Goal: Task Accomplishment & Management: Manage account settings

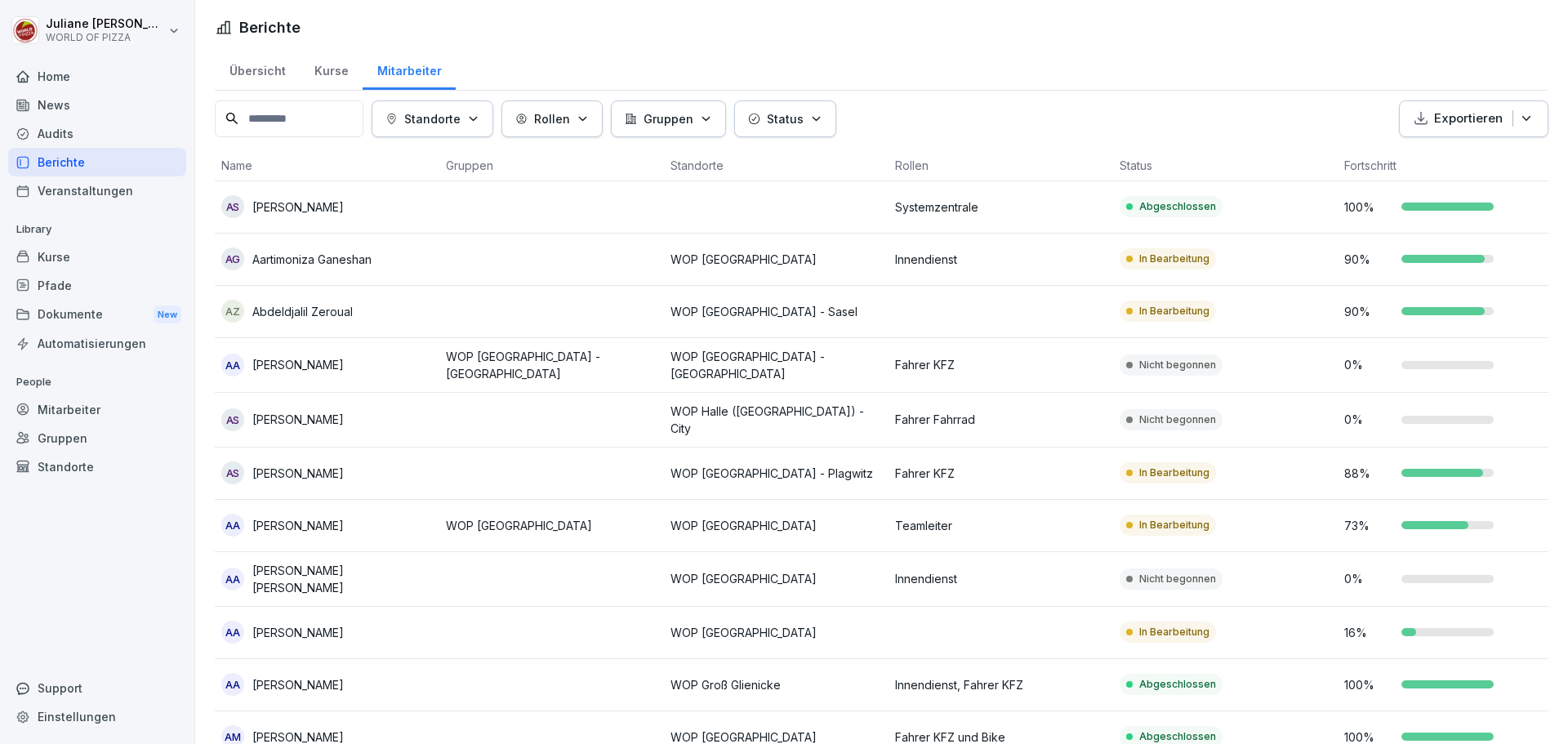
click at [47, 289] on div "Pfade" at bounding box center [98, 285] width 178 height 29
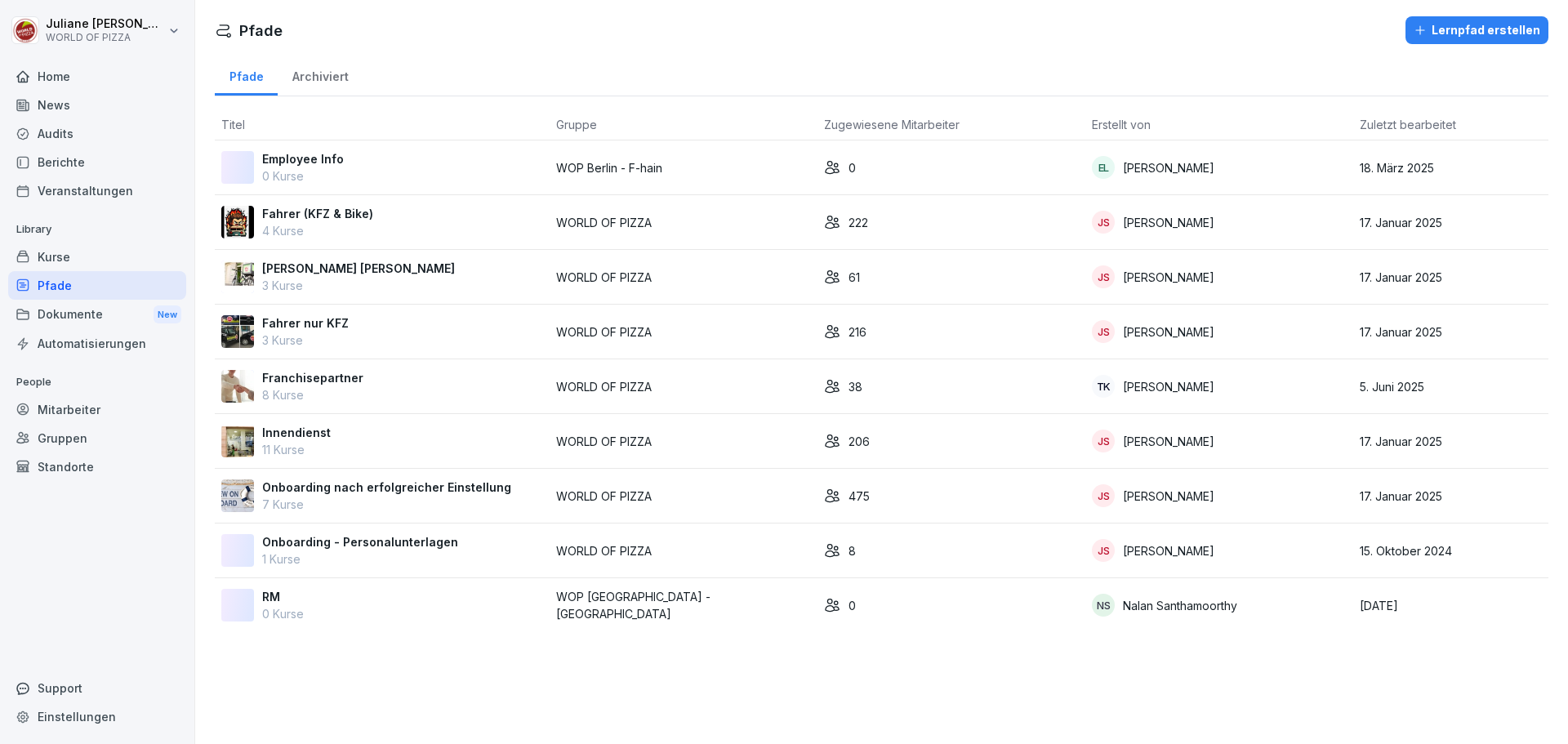
click at [53, 253] on div "Kurse" at bounding box center [98, 257] width 178 height 29
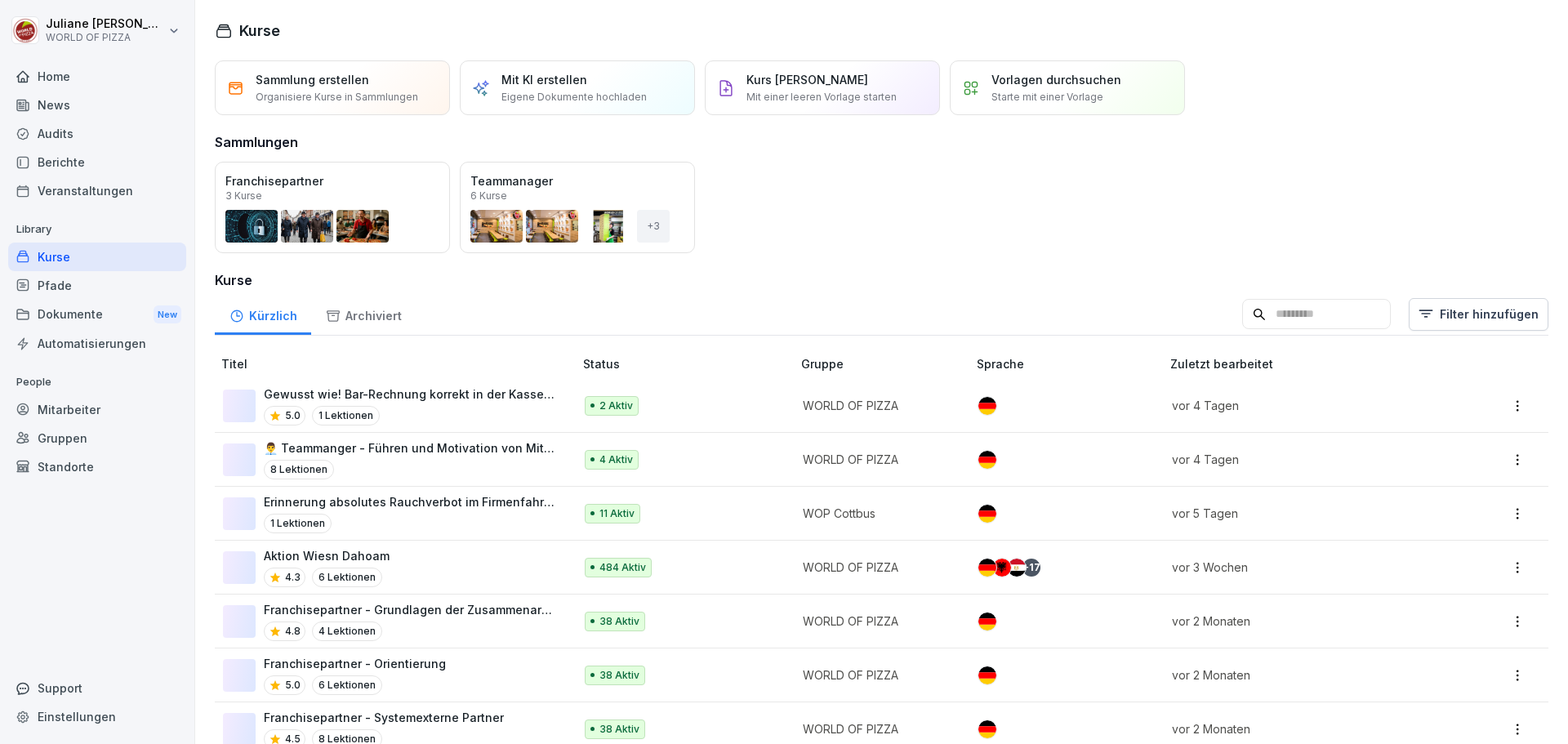
click at [55, 258] on div "Kurse" at bounding box center [98, 257] width 178 height 29
click at [335, 96] on p "Organisiere Kurse in Sammlungen" at bounding box center [337, 97] width 163 height 14
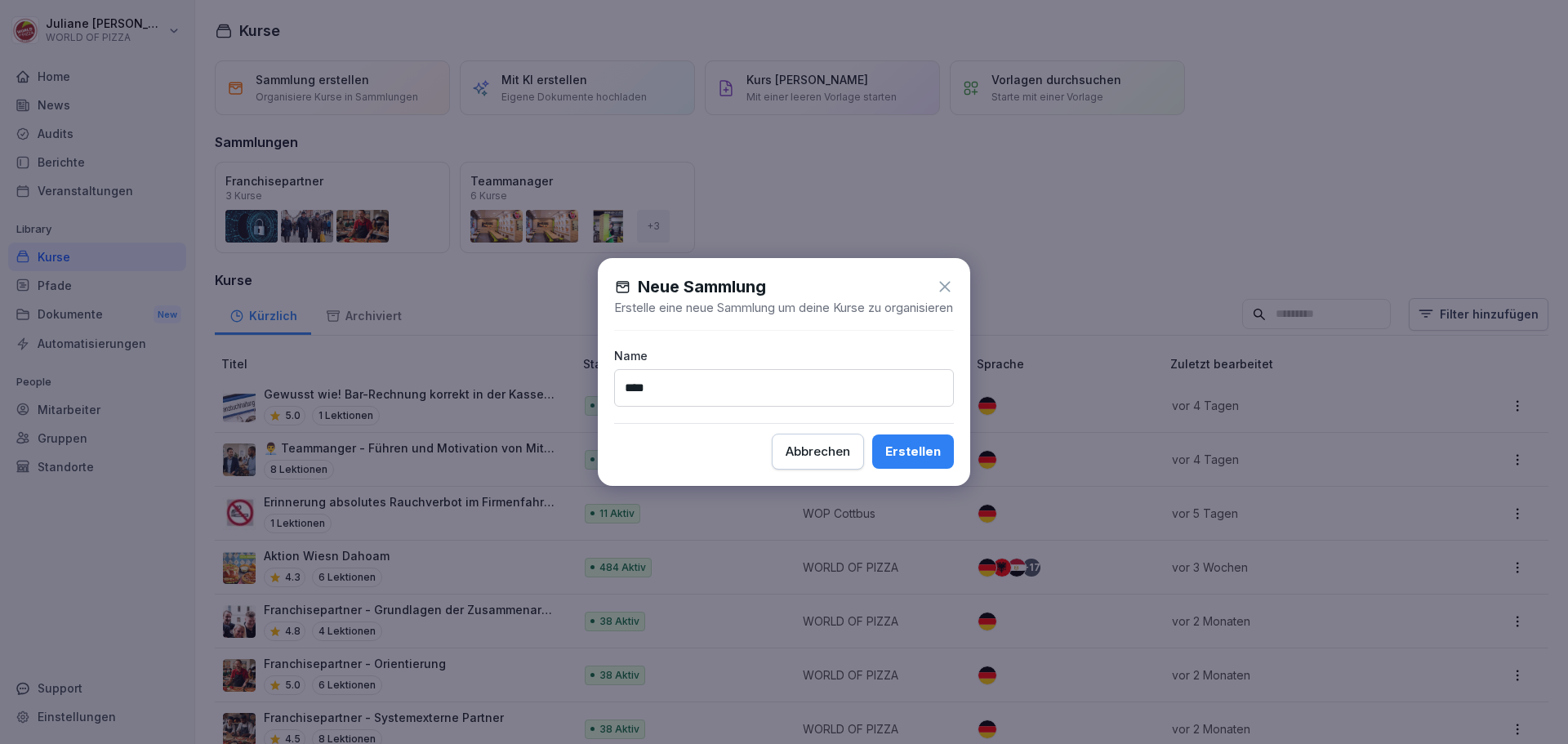
type input "****"
click at [922, 461] on div "Erstellen" at bounding box center [913, 451] width 56 height 18
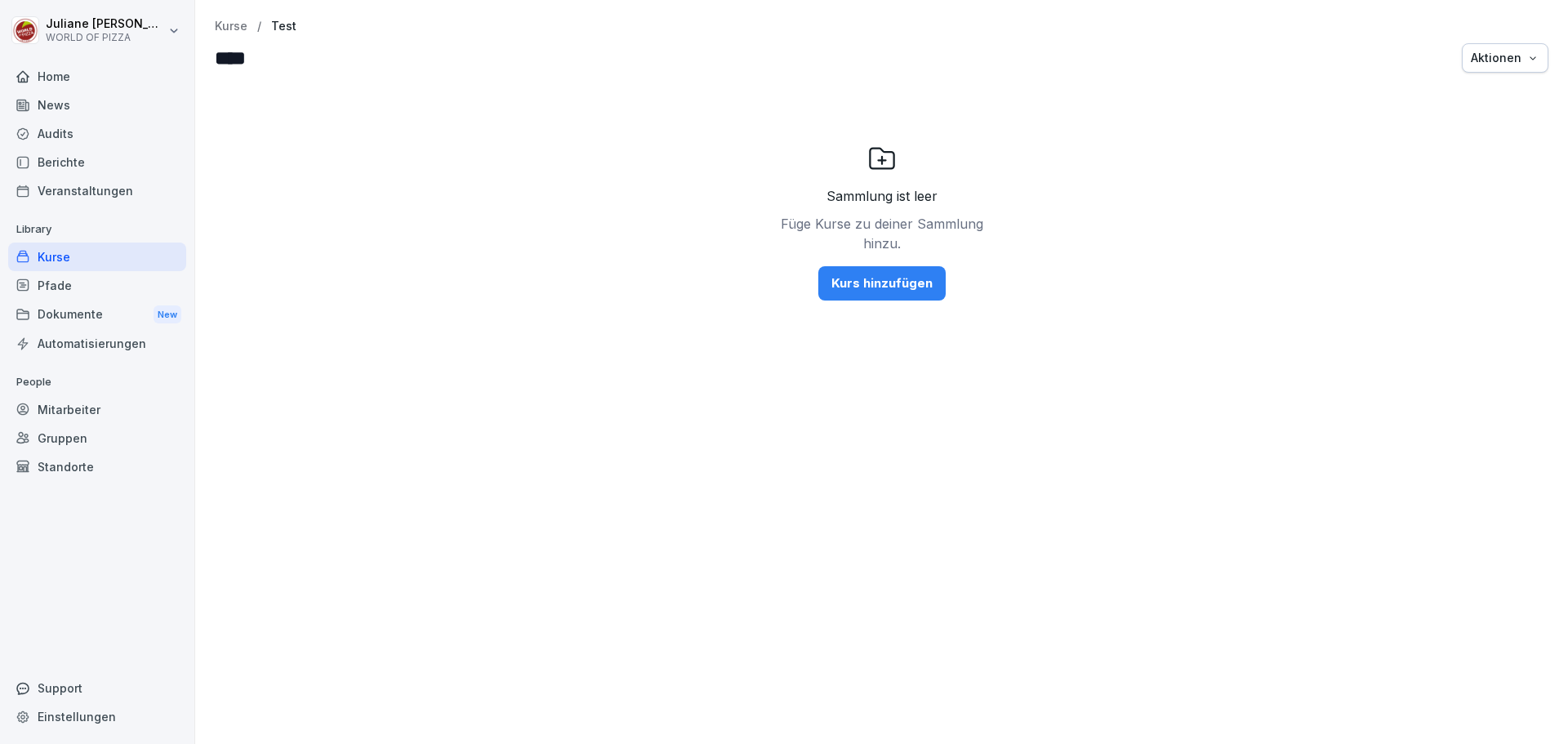
click at [865, 282] on div "Kurs hinzufügen" at bounding box center [883, 283] width 101 height 18
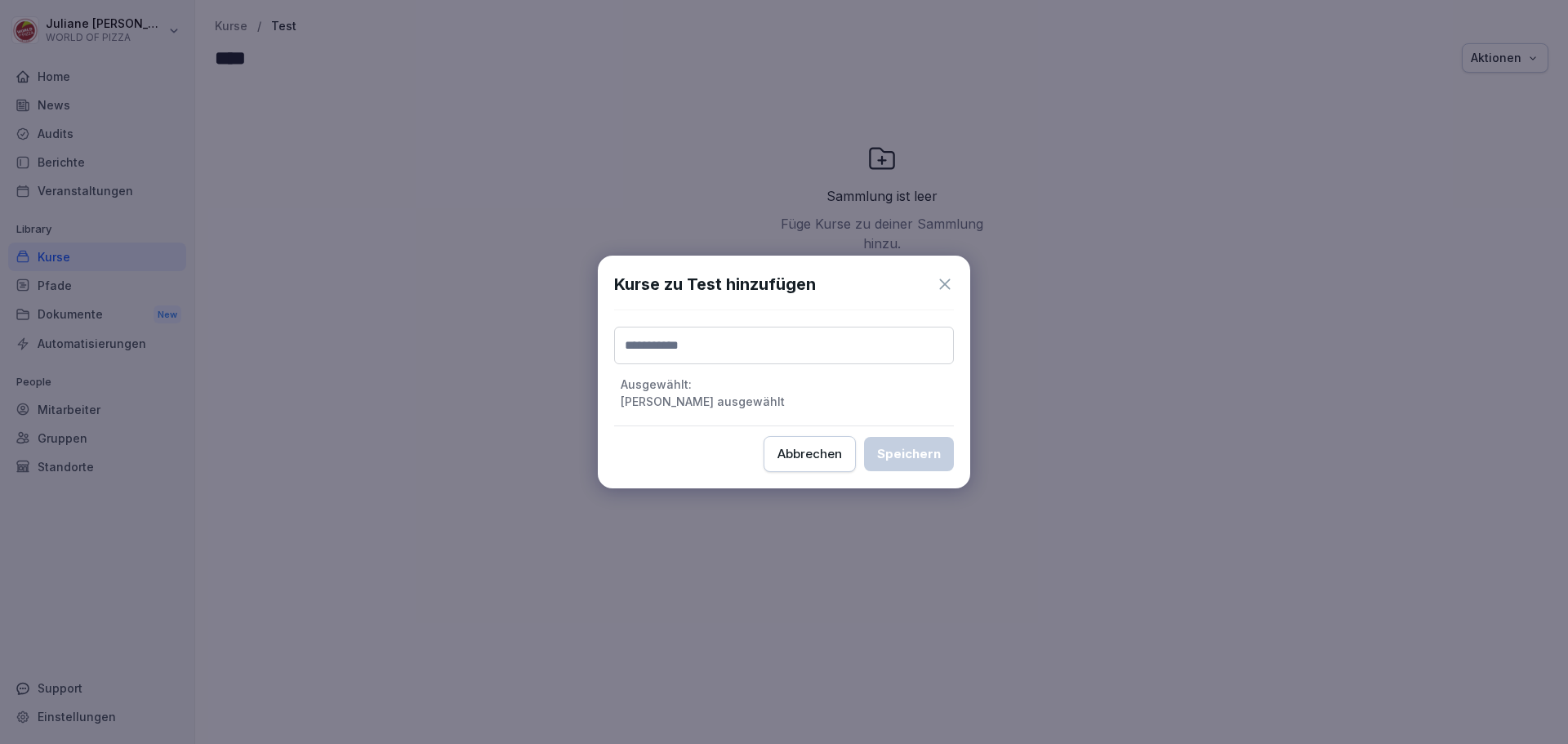
click at [670, 338] on input at bounding box center [784, 345] width 340 height 37
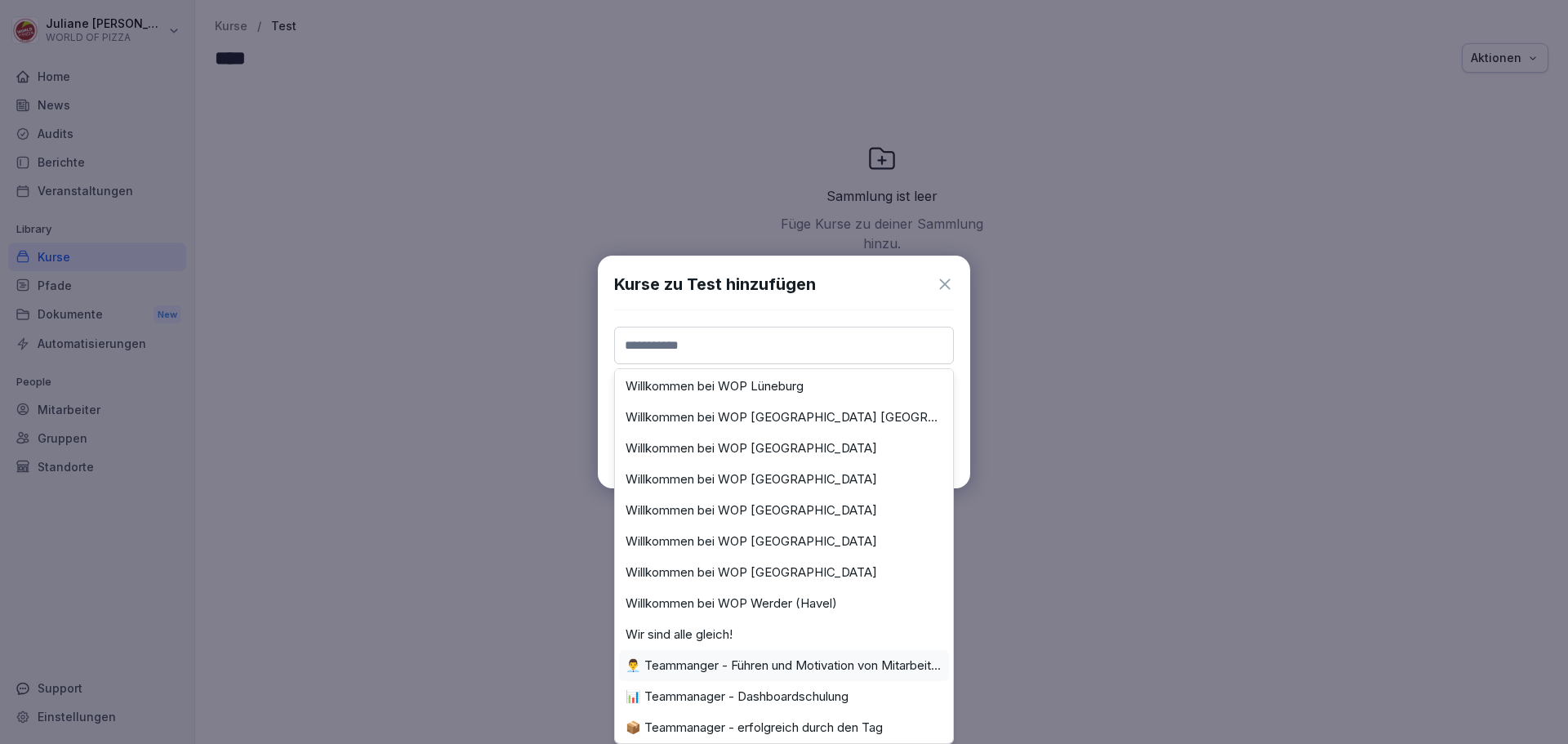
scroll to position [2534, 0]
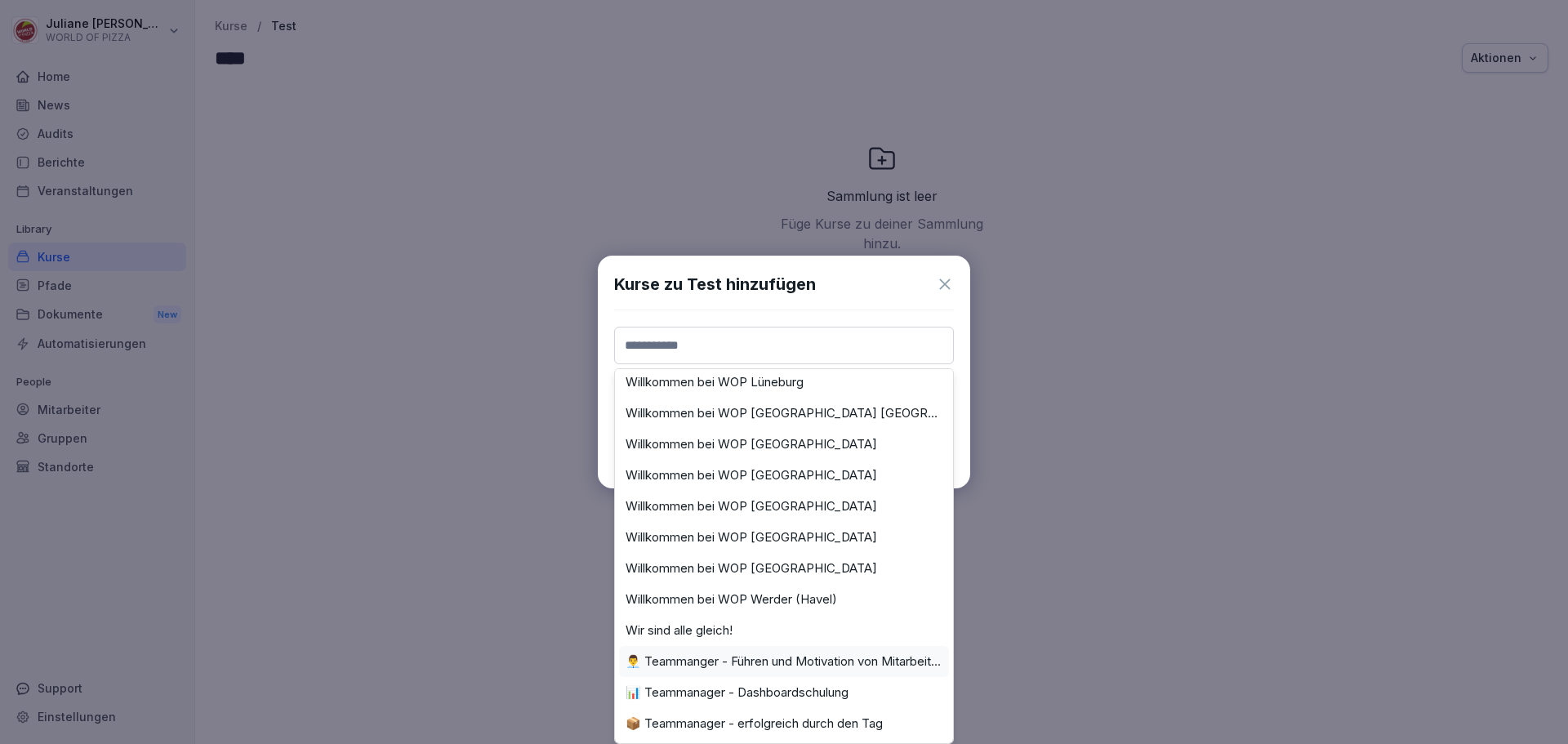
click at [945, 278] on icon at bounding box center [945, 284] width 18 height 18
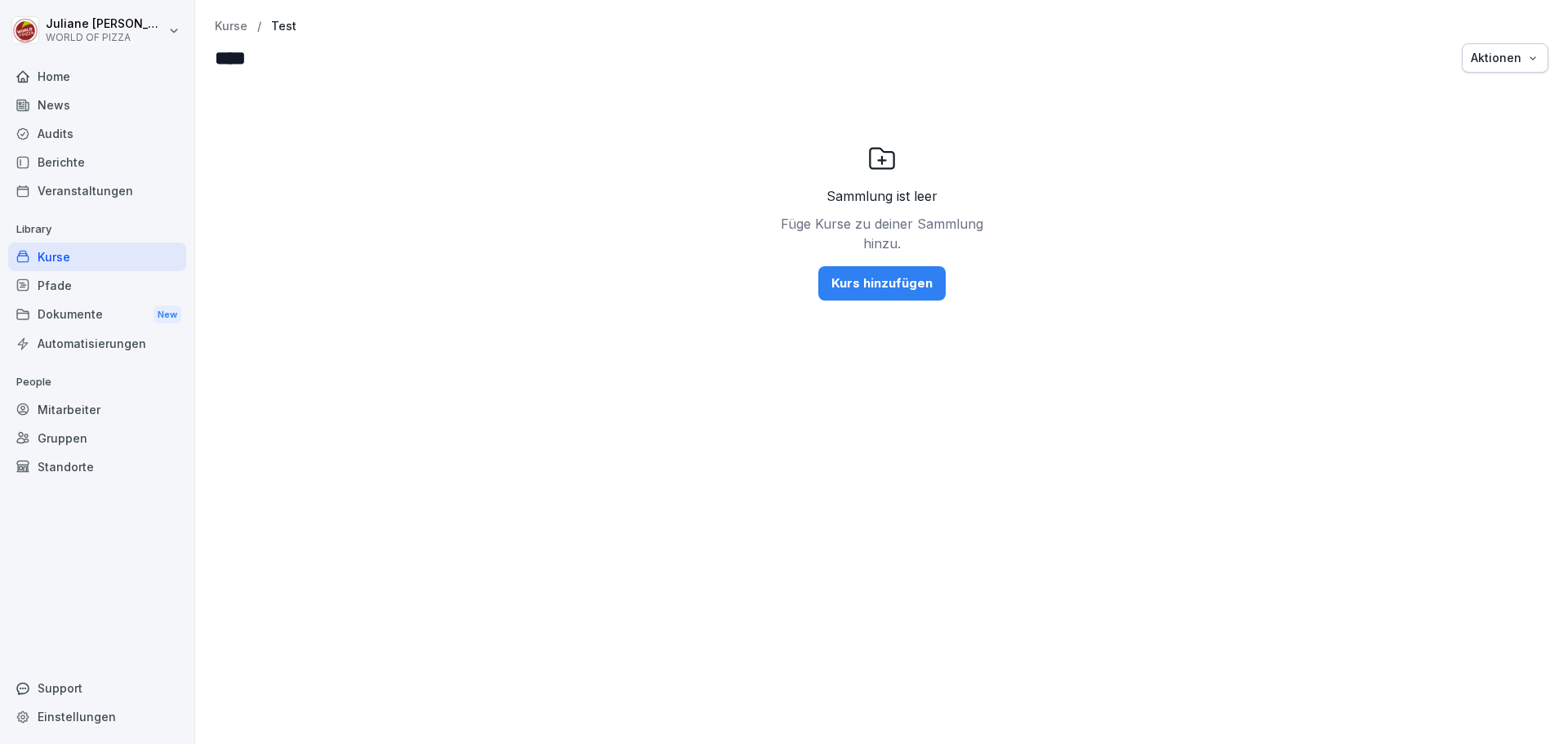
click at [240, 27] on p "Kurse" at bounding box center [231, 26] width 33 height 14
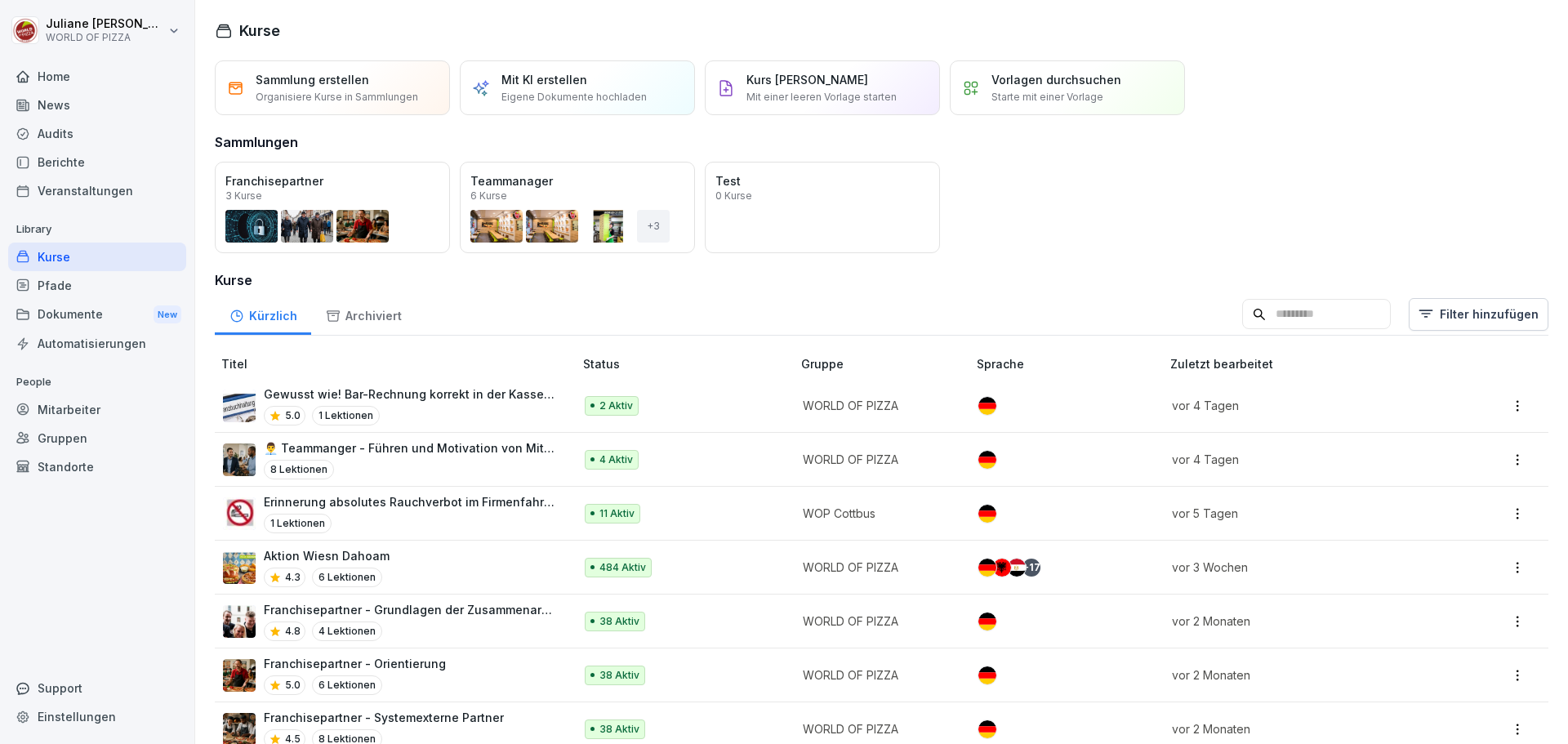
click at [58, 169] on div "Berichte" at bounding box center [98, 162] width 178 height 29
click at [58, 169] on div "Berichte" at bounding box center [98, 162] width 178 height 29
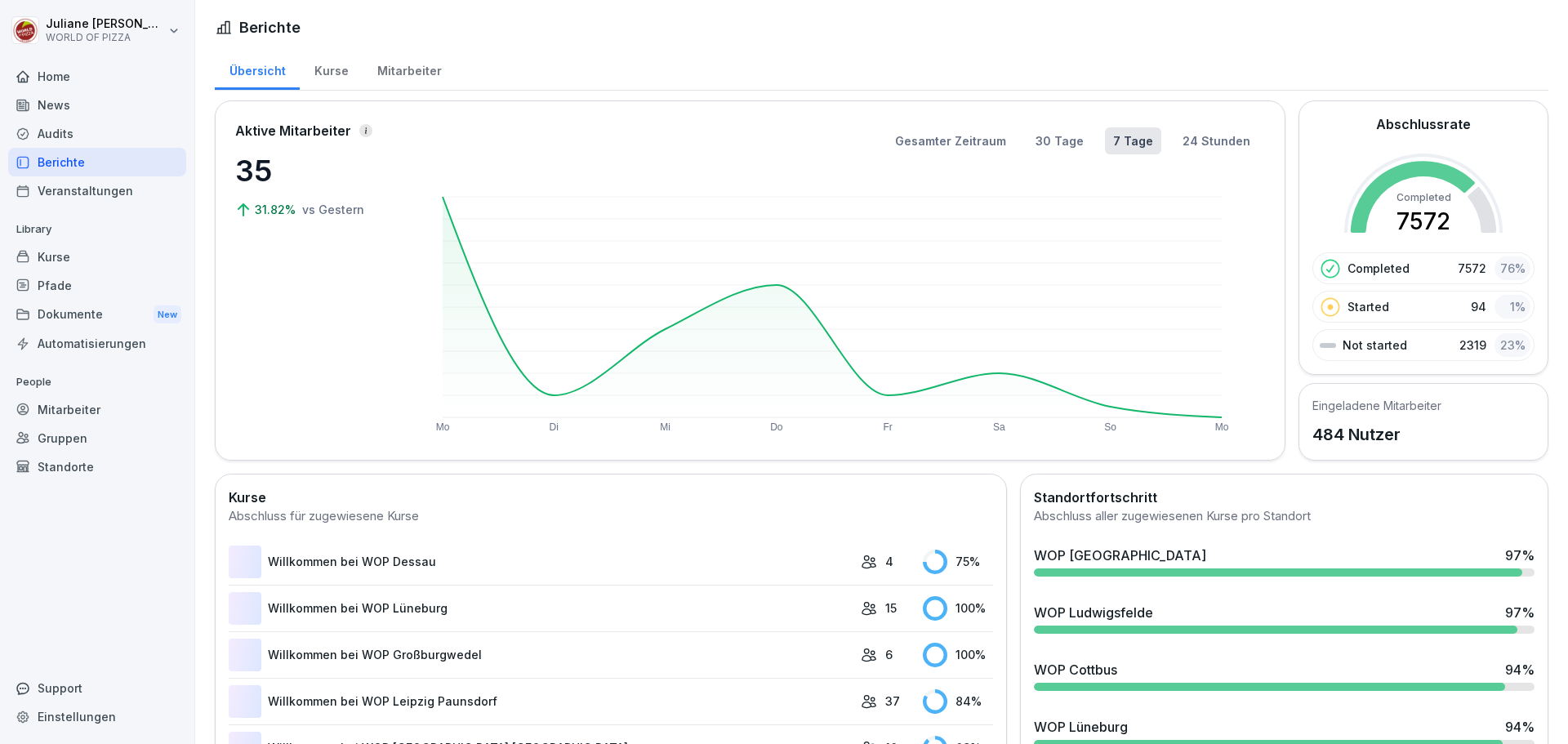
click at [58, 169] on div "Berichte" at bounding box center [98, 162] width 178 height 29
click at [62, 75] on div "Home" at bounding box center [98, 77] width 178 height 29
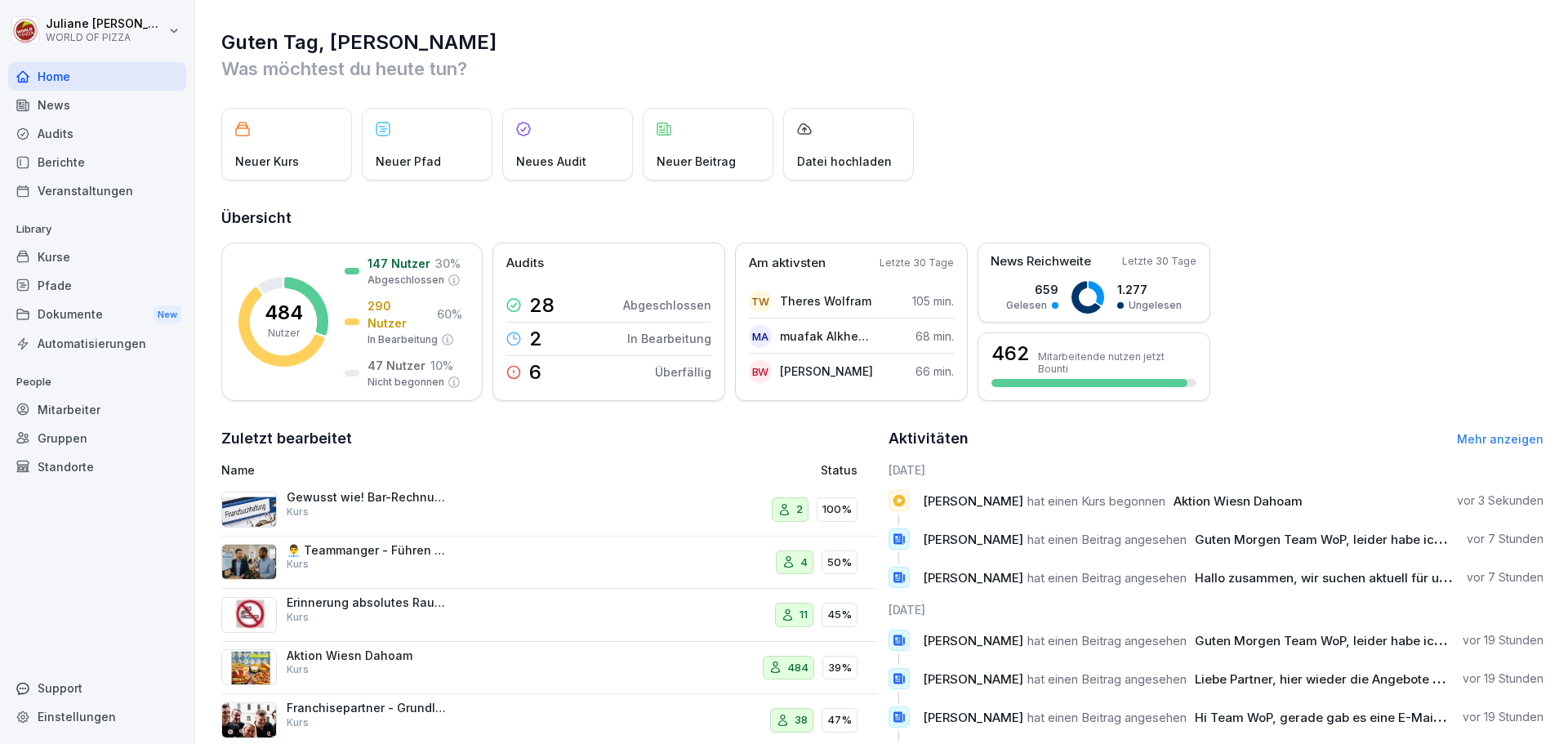
click at [69, 251] on div "Kurse" at bounding box center [98, 257] width 178 height 29
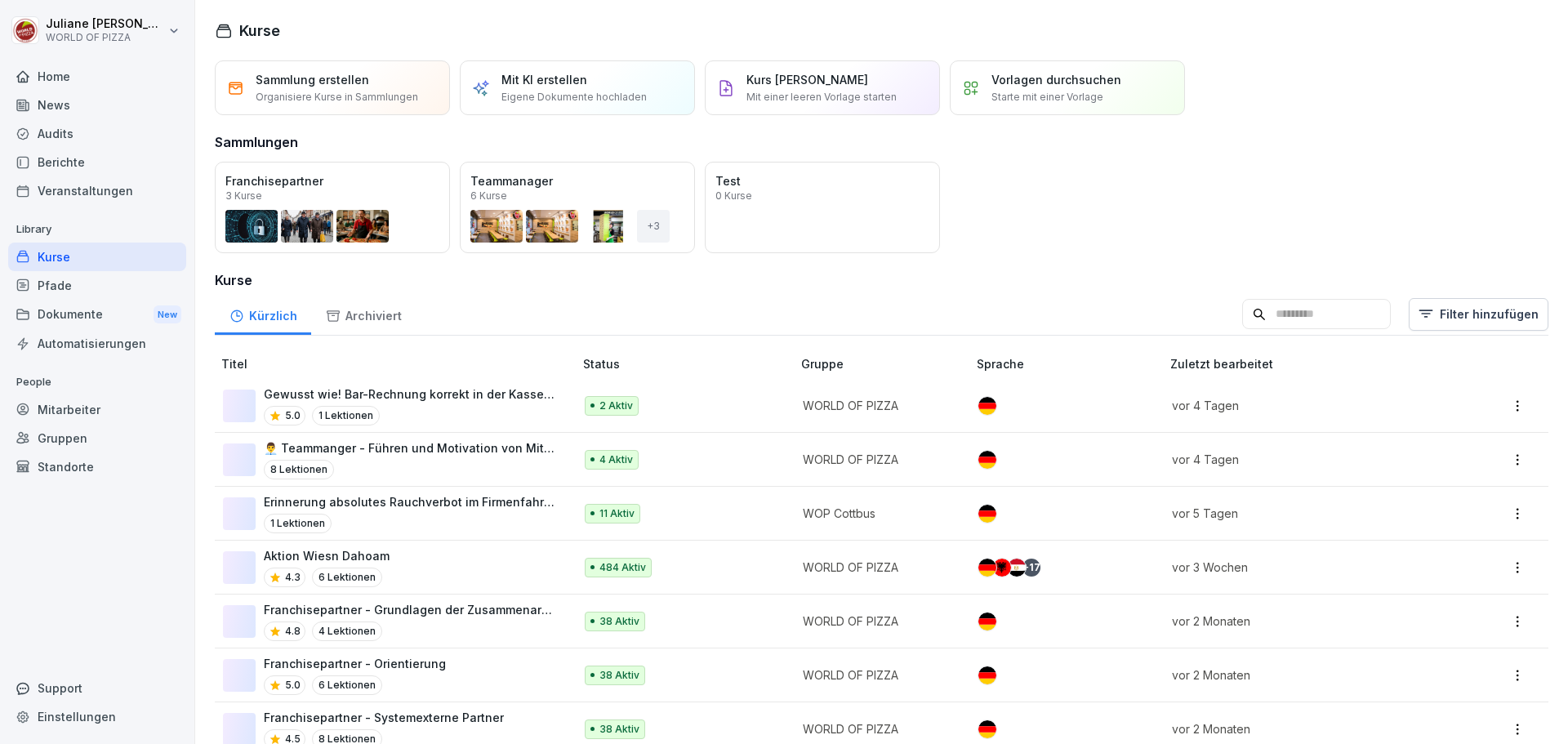
click at [69, 131] on div "Audits" at bounding box center [98, 134] width 178 height 29
click at [67, 135] on div "Audits" at bounding box center [98, 134] width 178 height 29
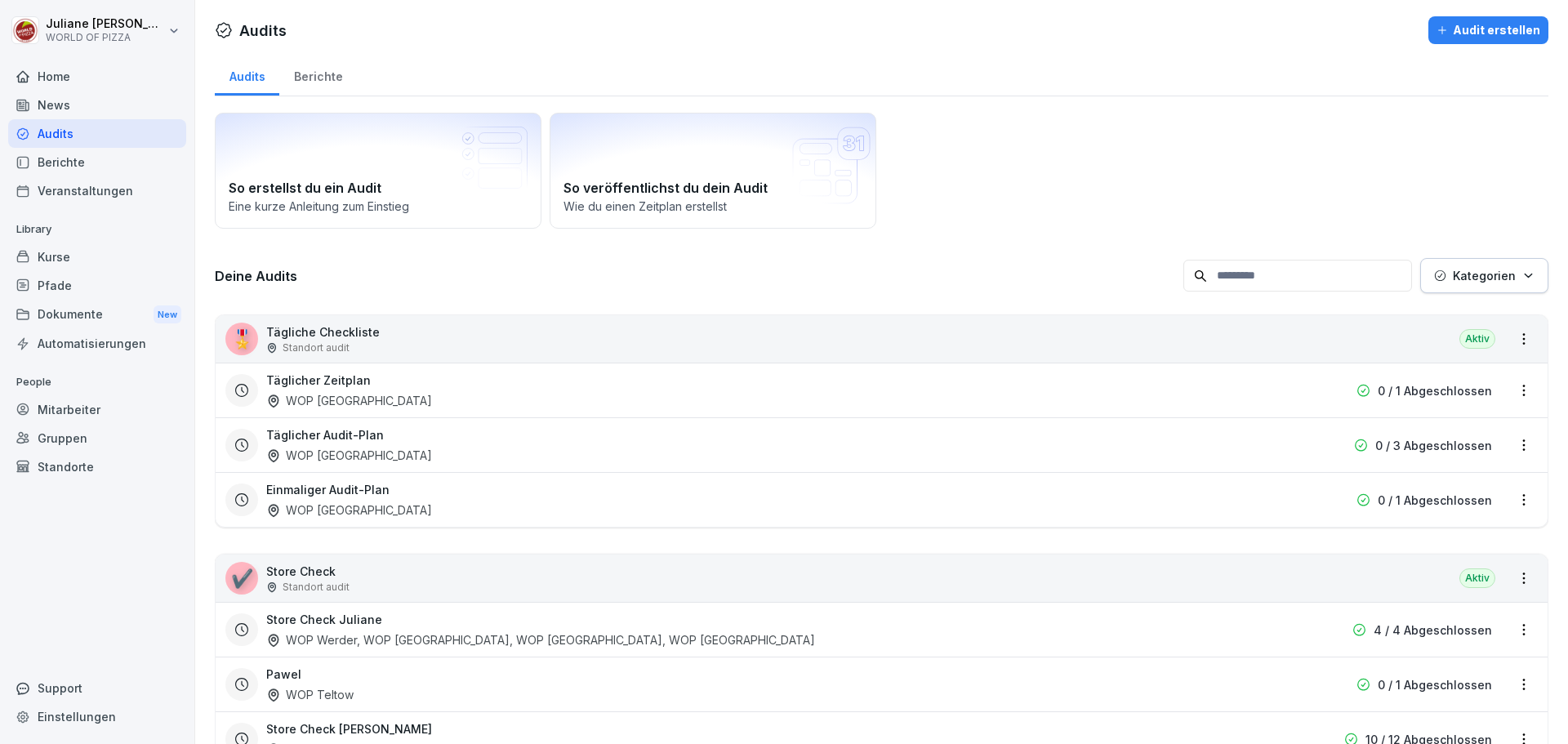
click at [48, 85] on div "Home" at bounding box center [98, 77] width 178 height 29
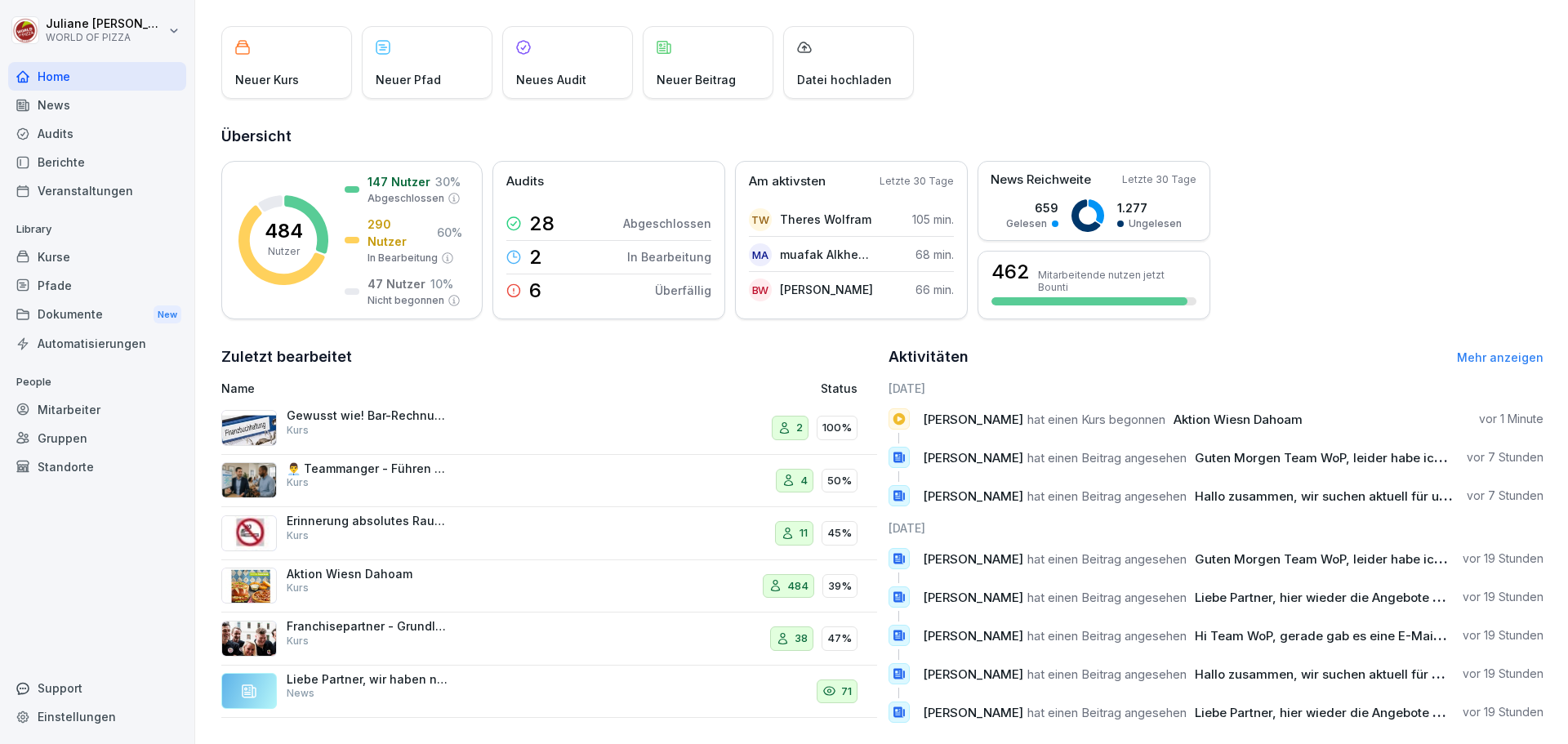
scroll to position [115, 0]
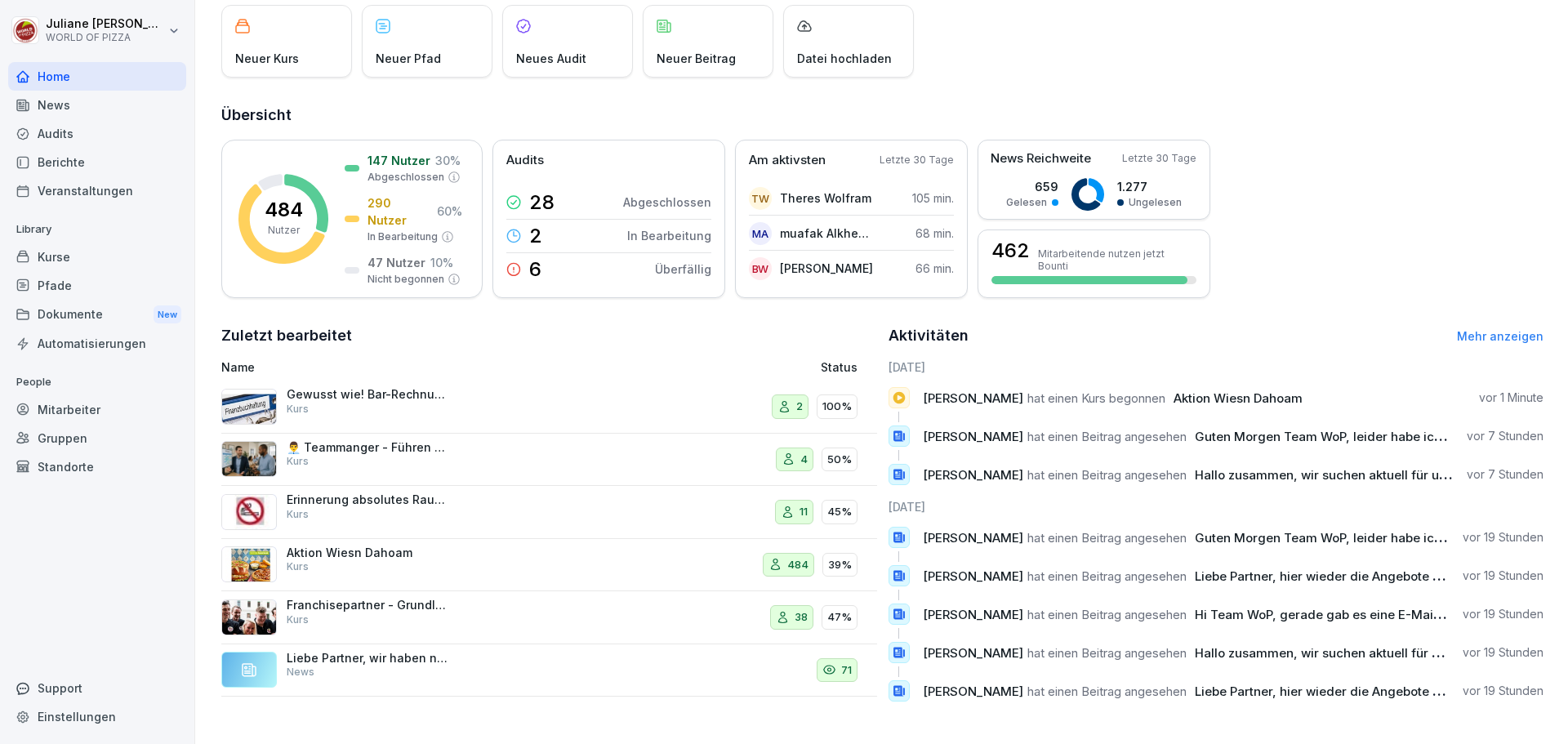
click at [60, 166] on div "Berichte" at bounding box center [98, 162] width 178 height 29
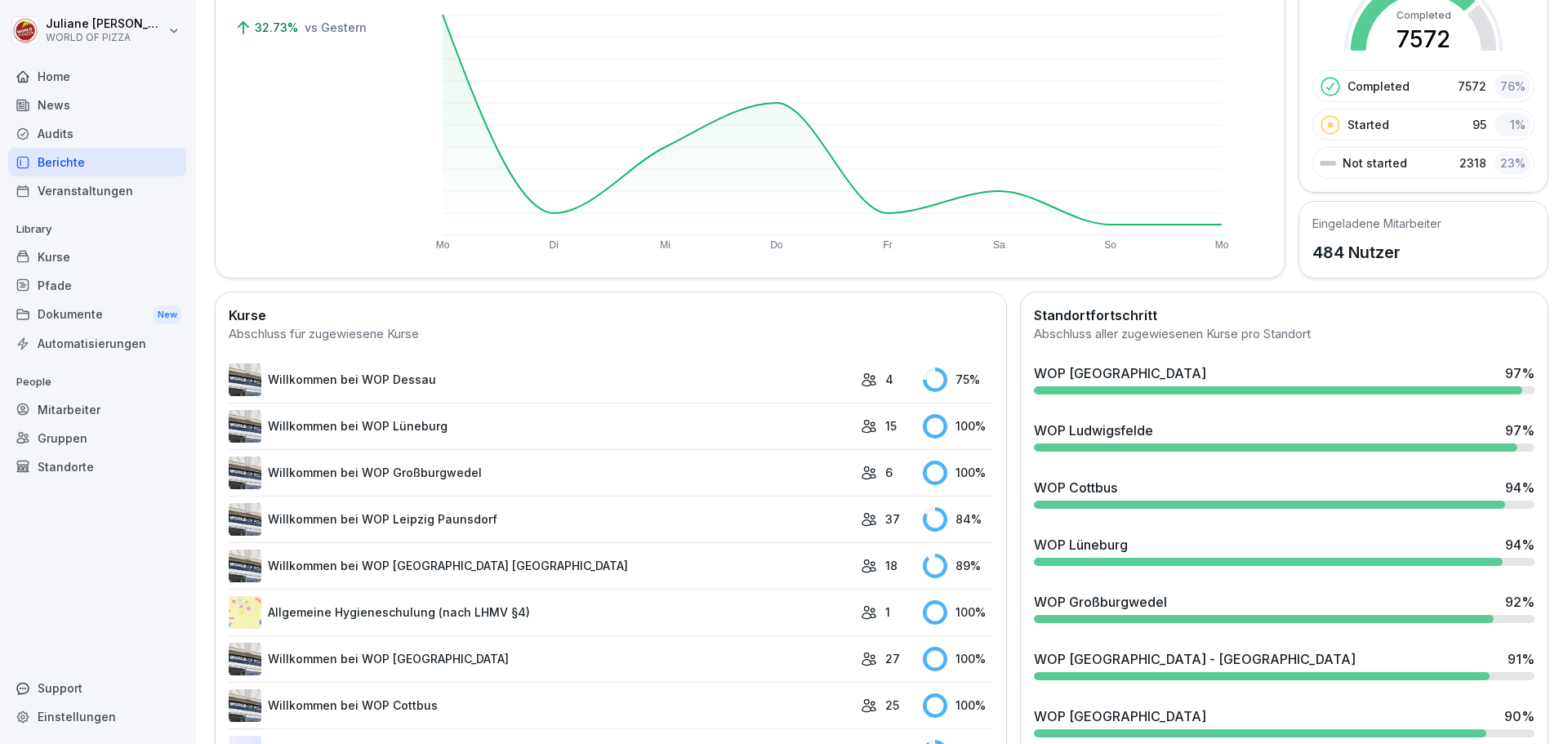
scroll to position [346, 0]
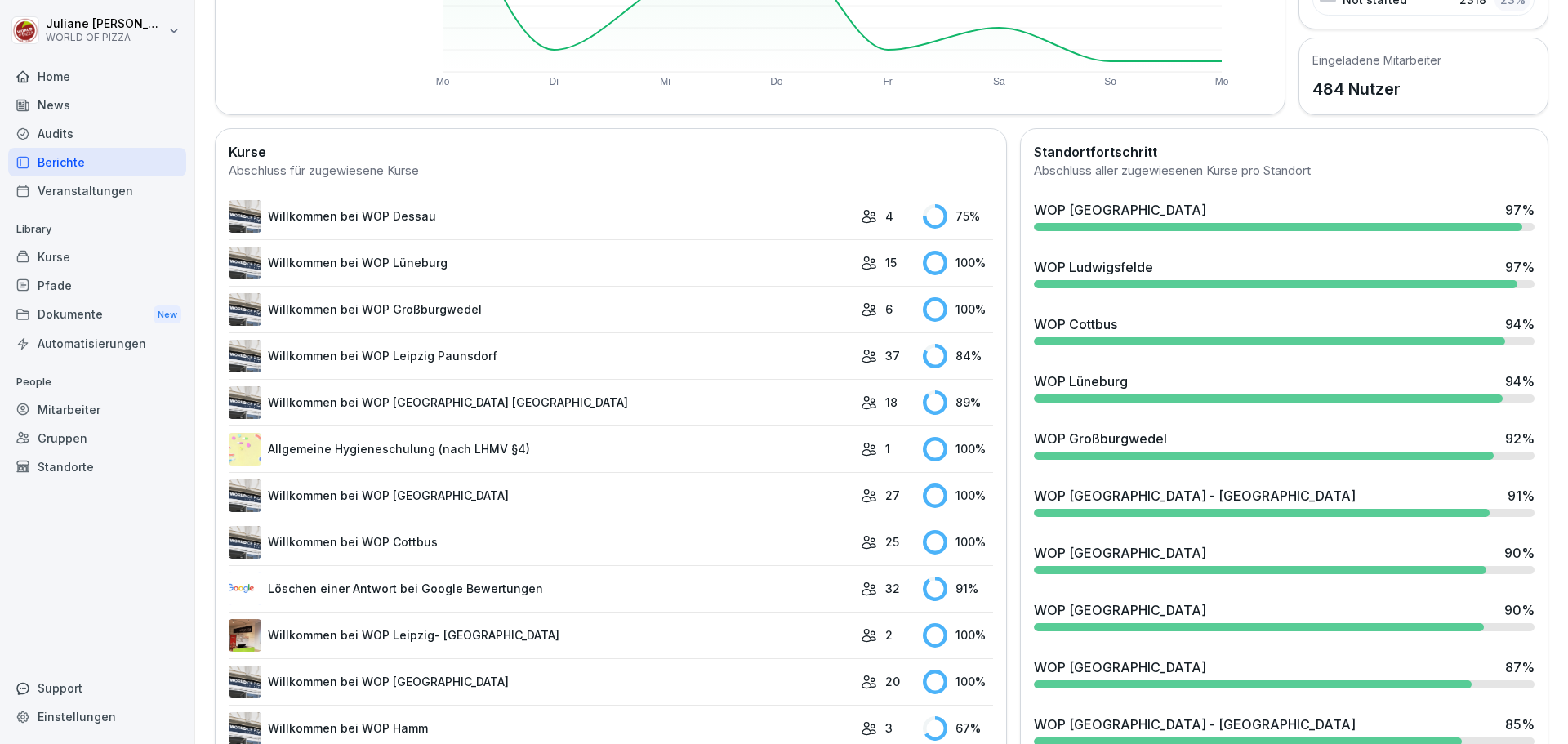
click at [69, 459] on div "Standorte" at bounding box center [98, 467] width 178 height 29
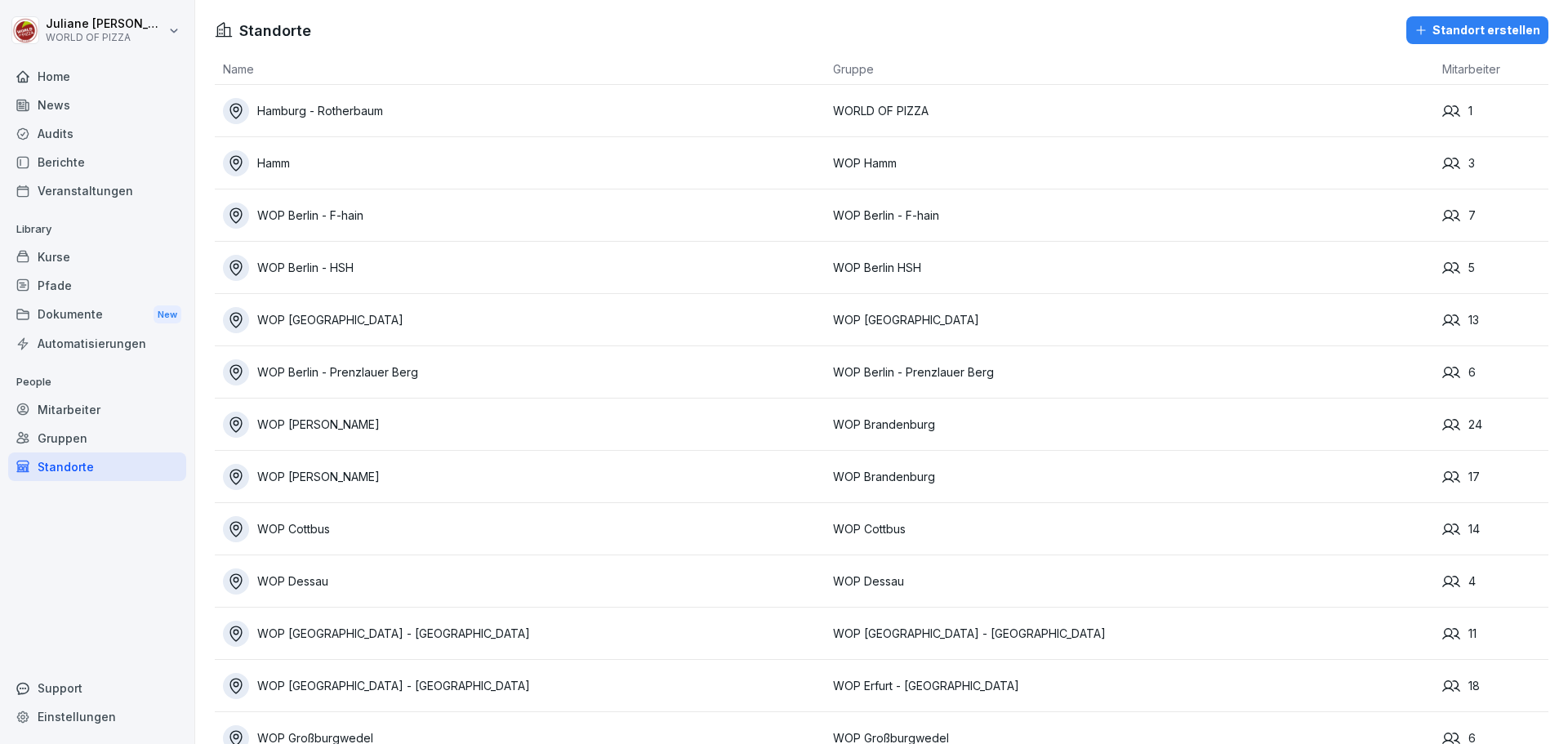
click at [65, 411] on div "Mitarbeiter" at bounding box center [98, 410] width 178 height 29
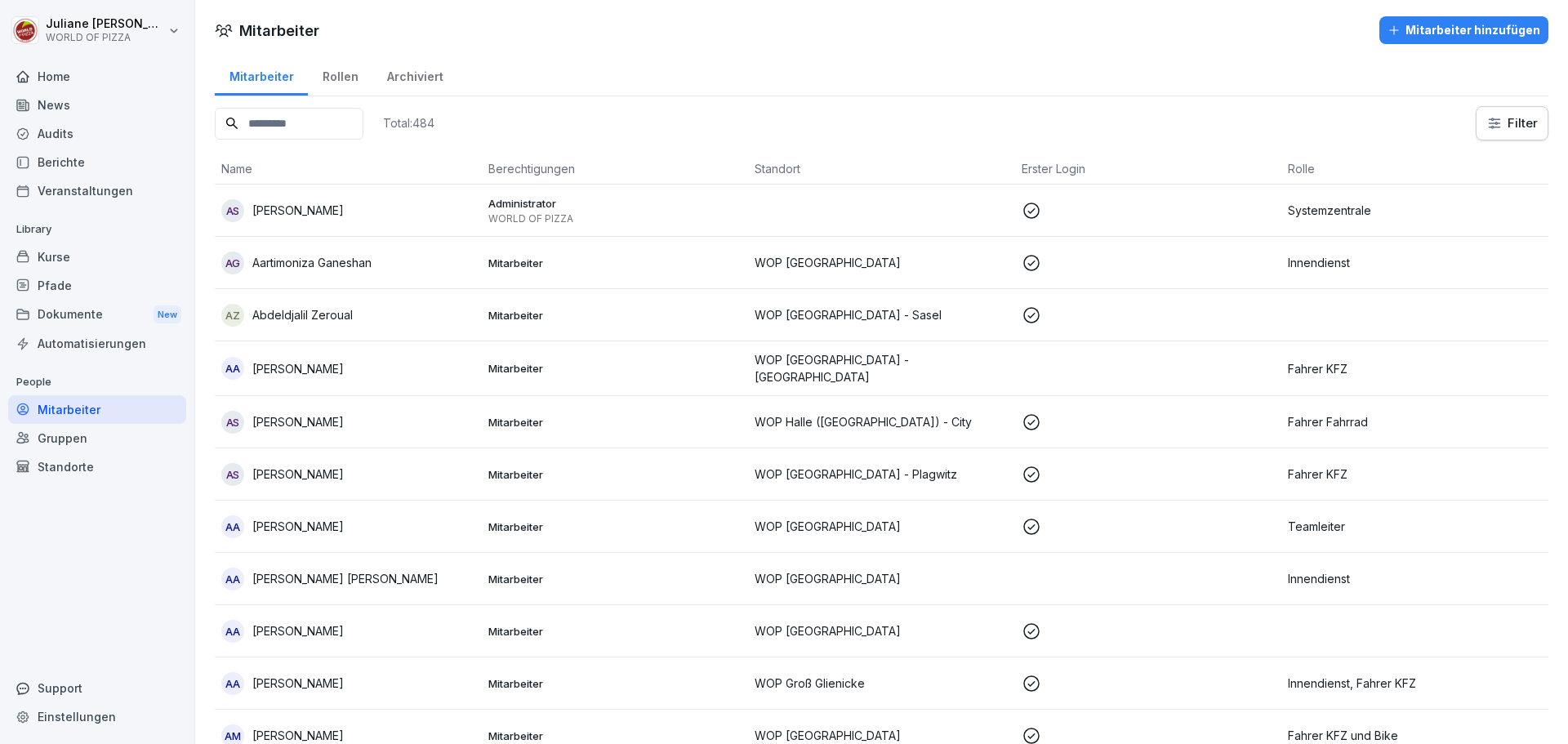
click at [322, 219] on div "AS [PERSON_NAME]" at bounding box center [347, 211] width 254 height 23
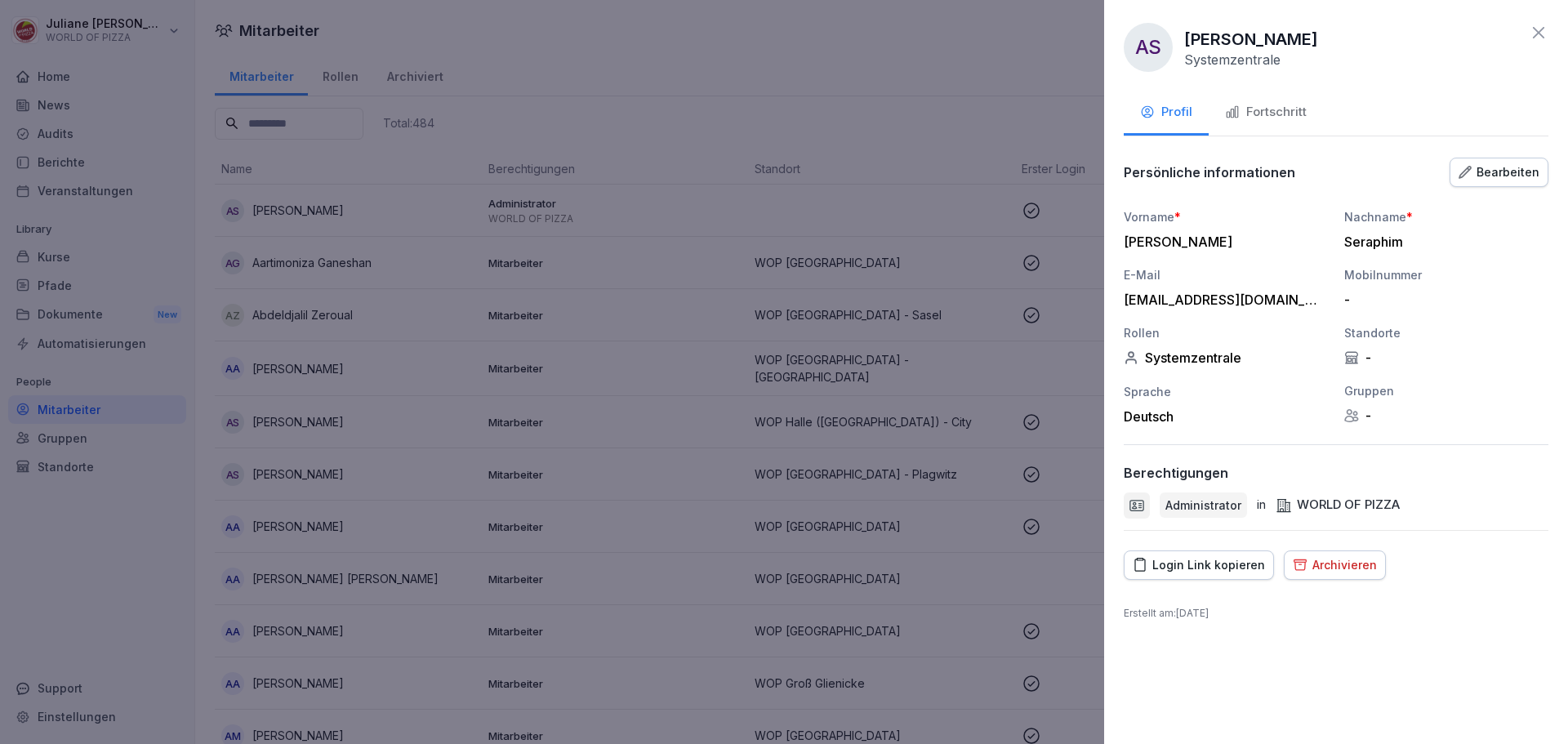
click at [803, 431] on div at bounding box center [784, 372] width 1568 height 744
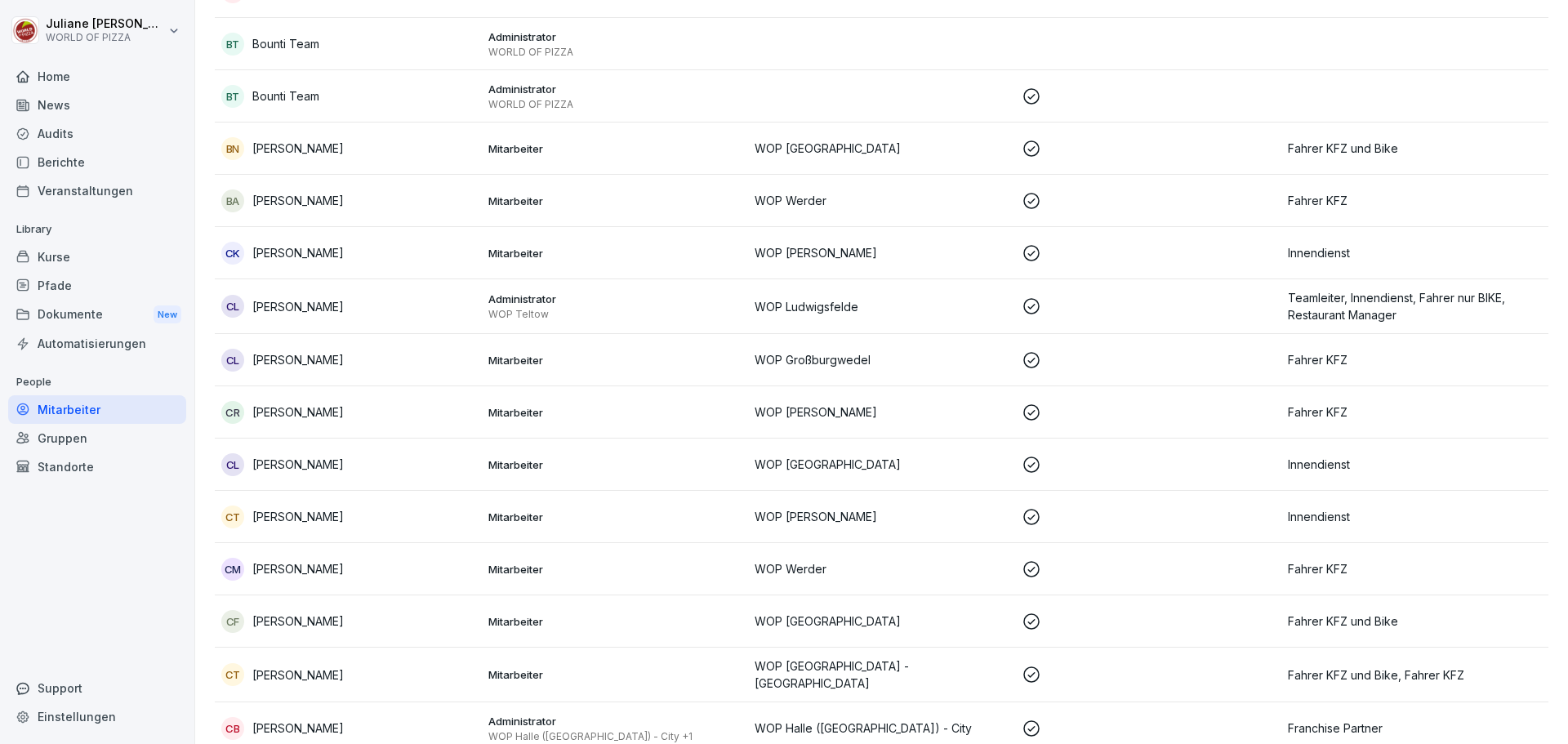
scroll to position [4656, 0]
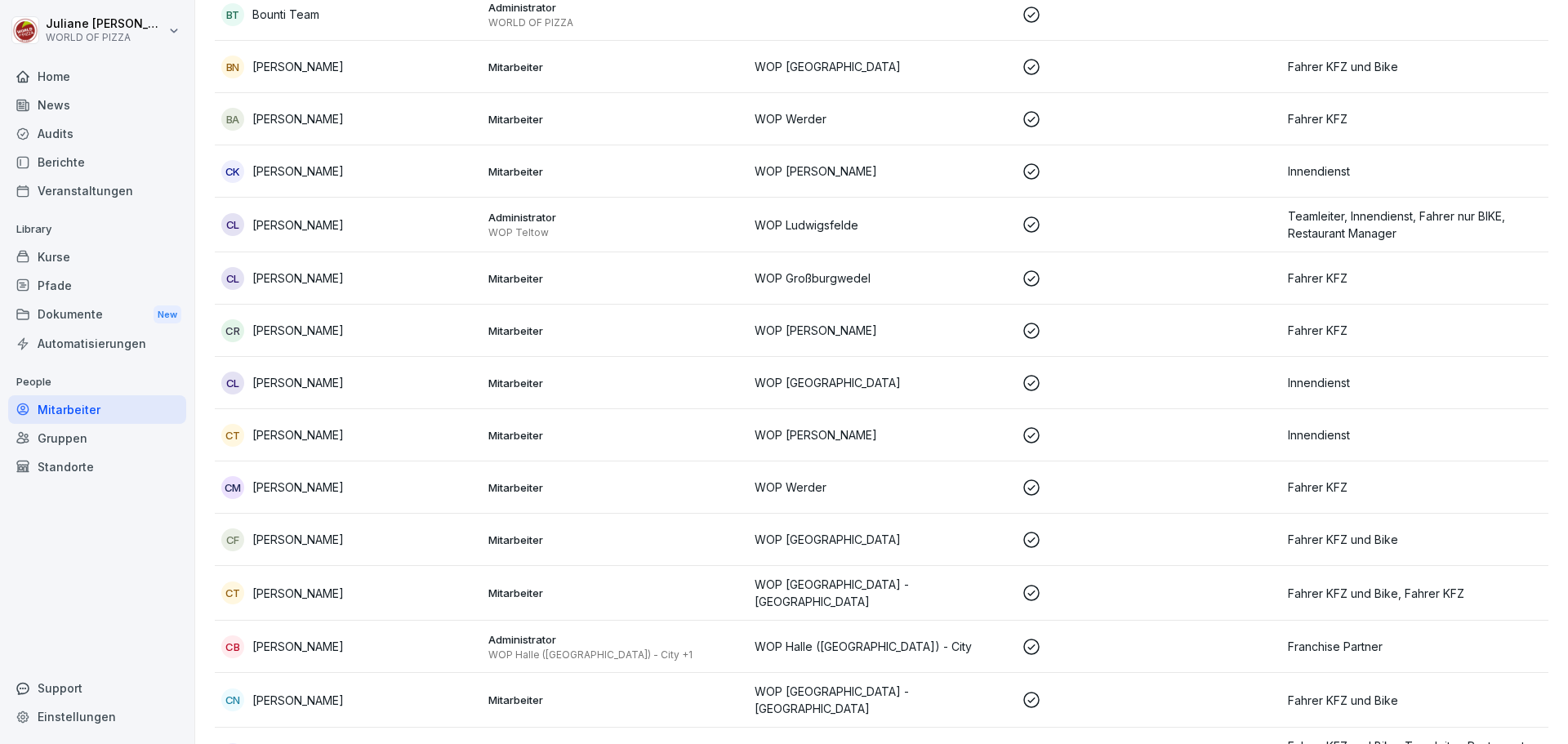
click at [51, 441] on div "Gruppen" at bounding box center [98, 439] width 178 height 29
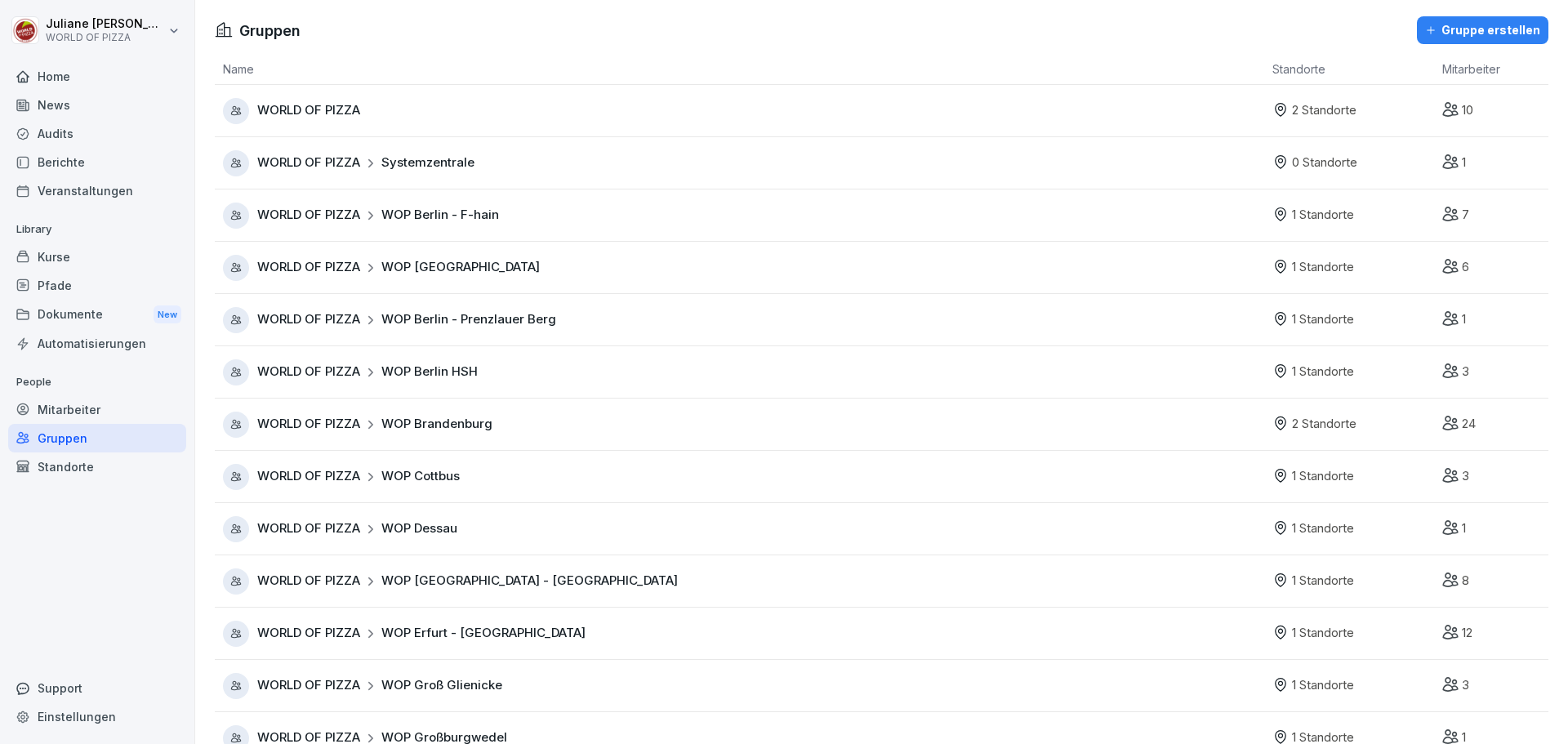
click at [56, 440] on div "Gruppen" at bounding box center [98, 439] width 178 height 29
click at [58, 468] on div "Standorte" at bounding box center [98, 467] width 178 height 29
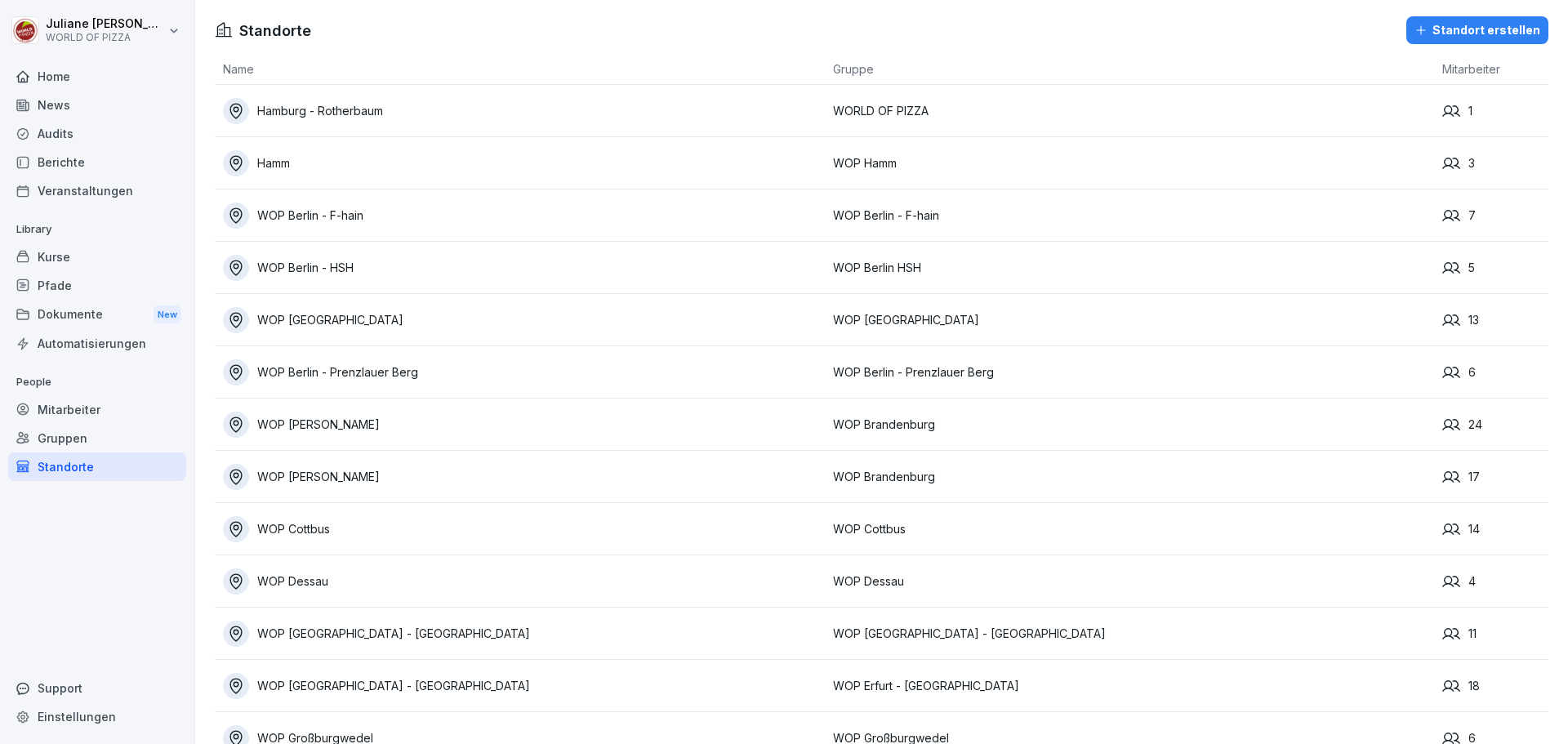
click at [58, 158] on div "Berichte" at bounding box center [98, 162] width 178 height 29
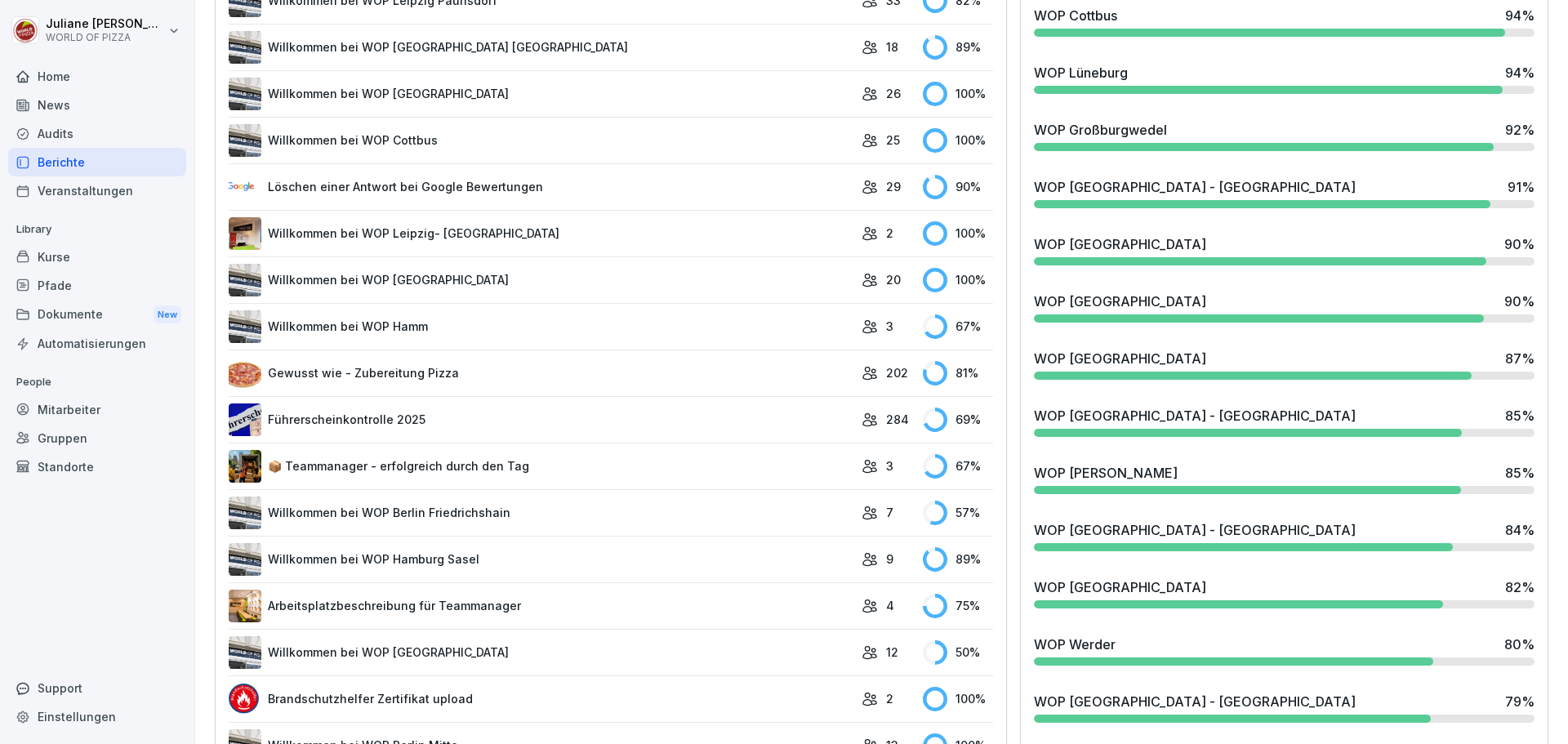
scroll to position [572, 0]
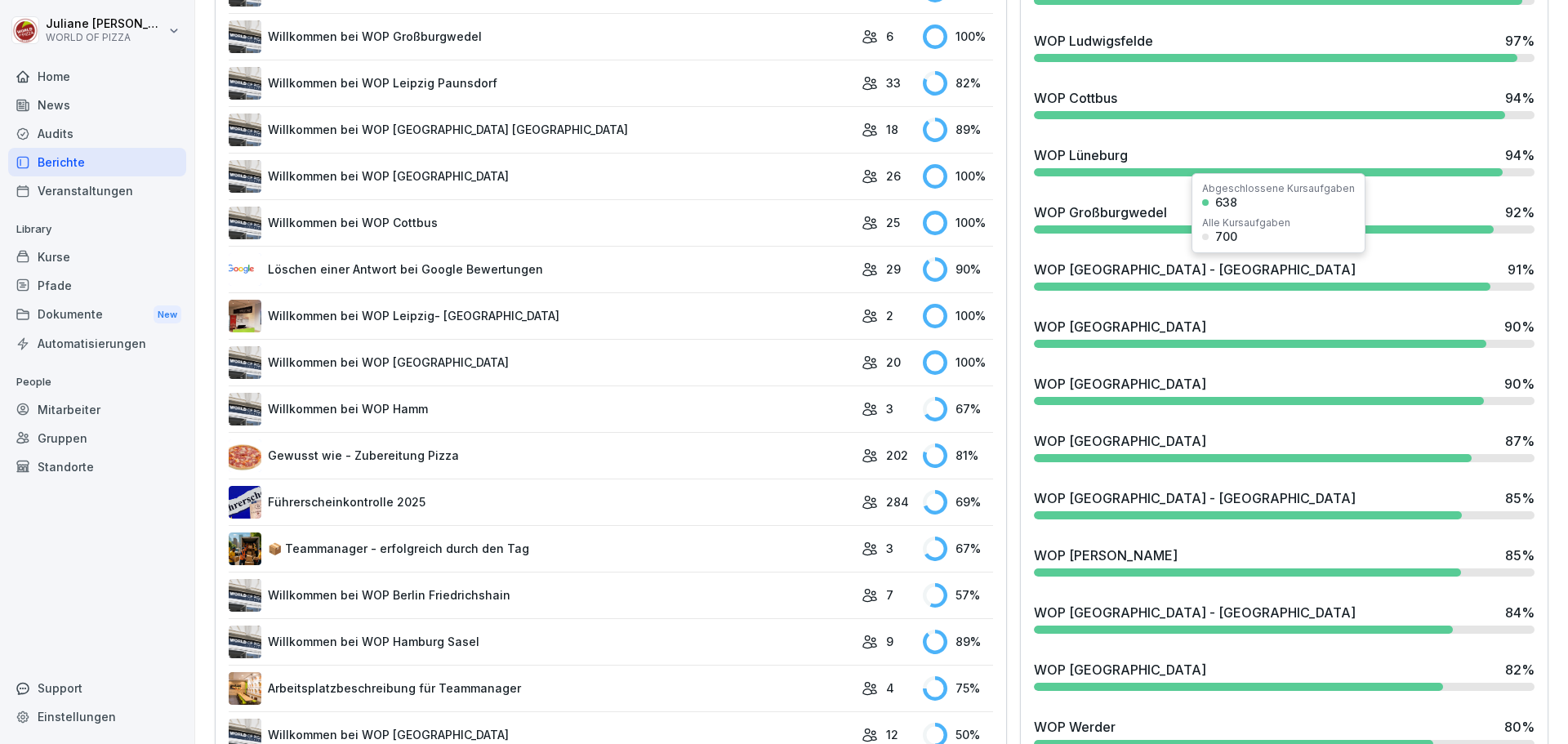
click at [1130, 272] on div "WOP [GEOGRAPHIC_DATA] - [GEOGRAPHIC_DATA]" at bounding box center [1195, 269] width 322 height 19
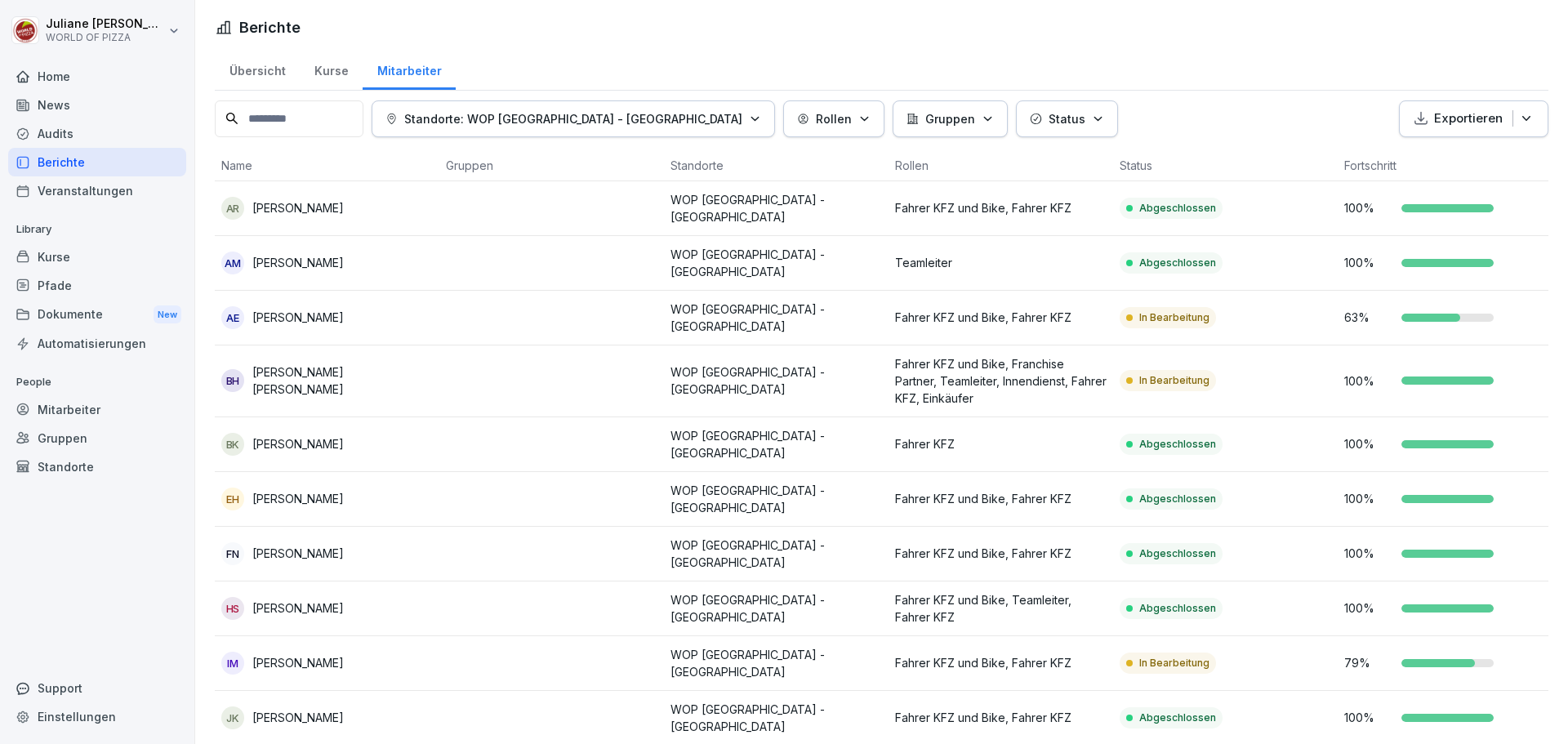
click at [61, 82] on div "Home" at bounding box center [98, 77] width 178 height 29
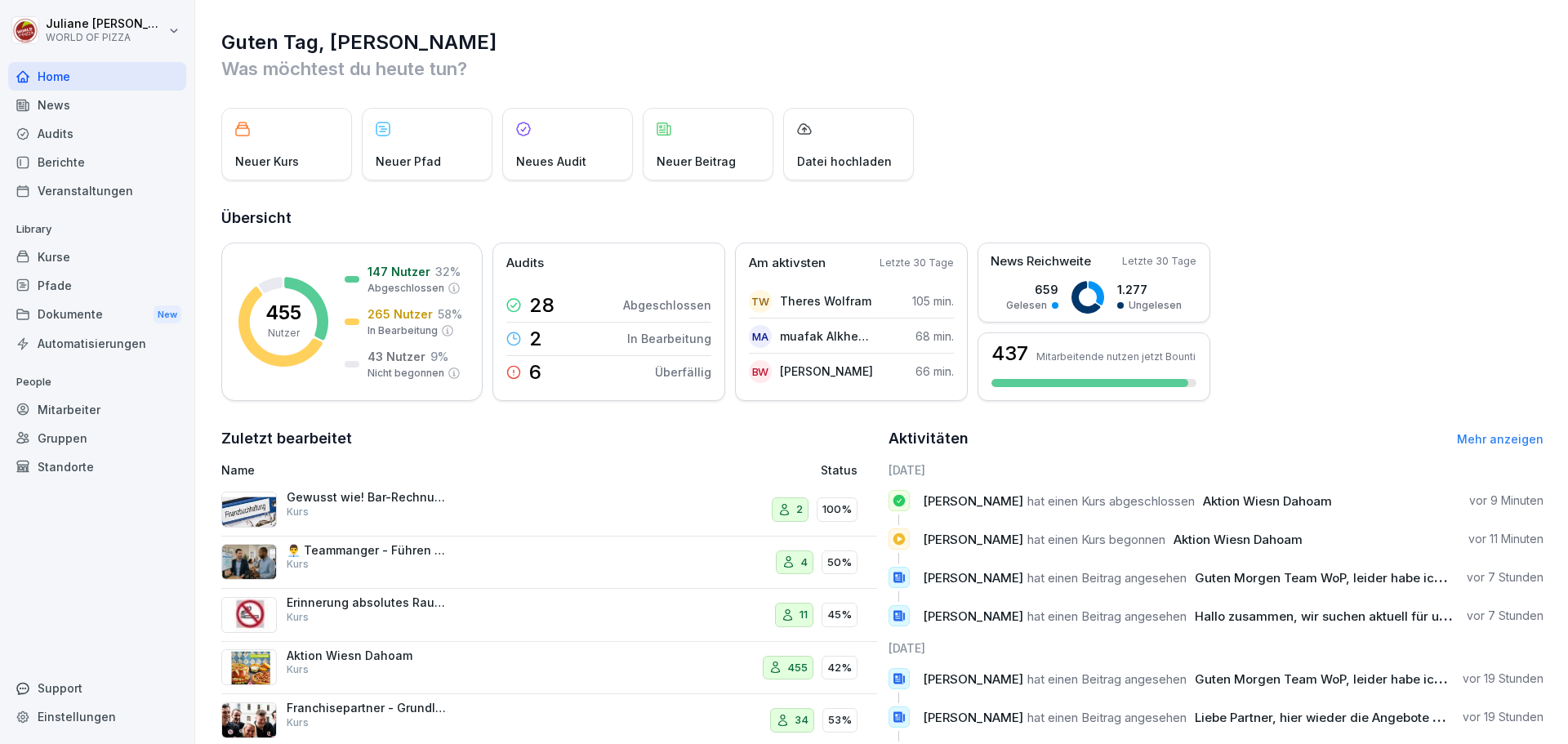
click at [68, 268] on div "Kurse" at bounding box center [98, 257] width 178 height 29
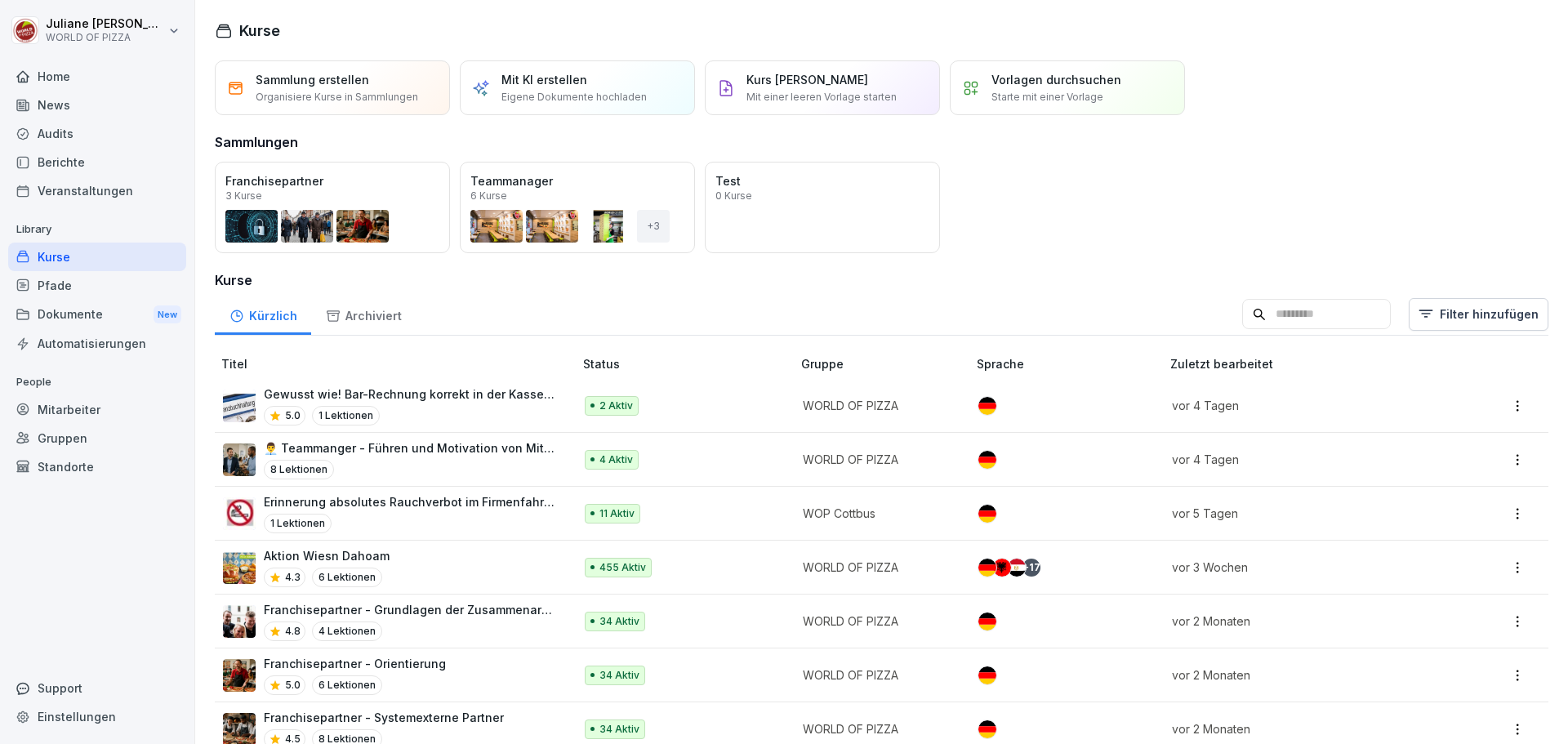
click at [81, 80] on div "Home" at bounding box center [98, 77] width 178 height 29
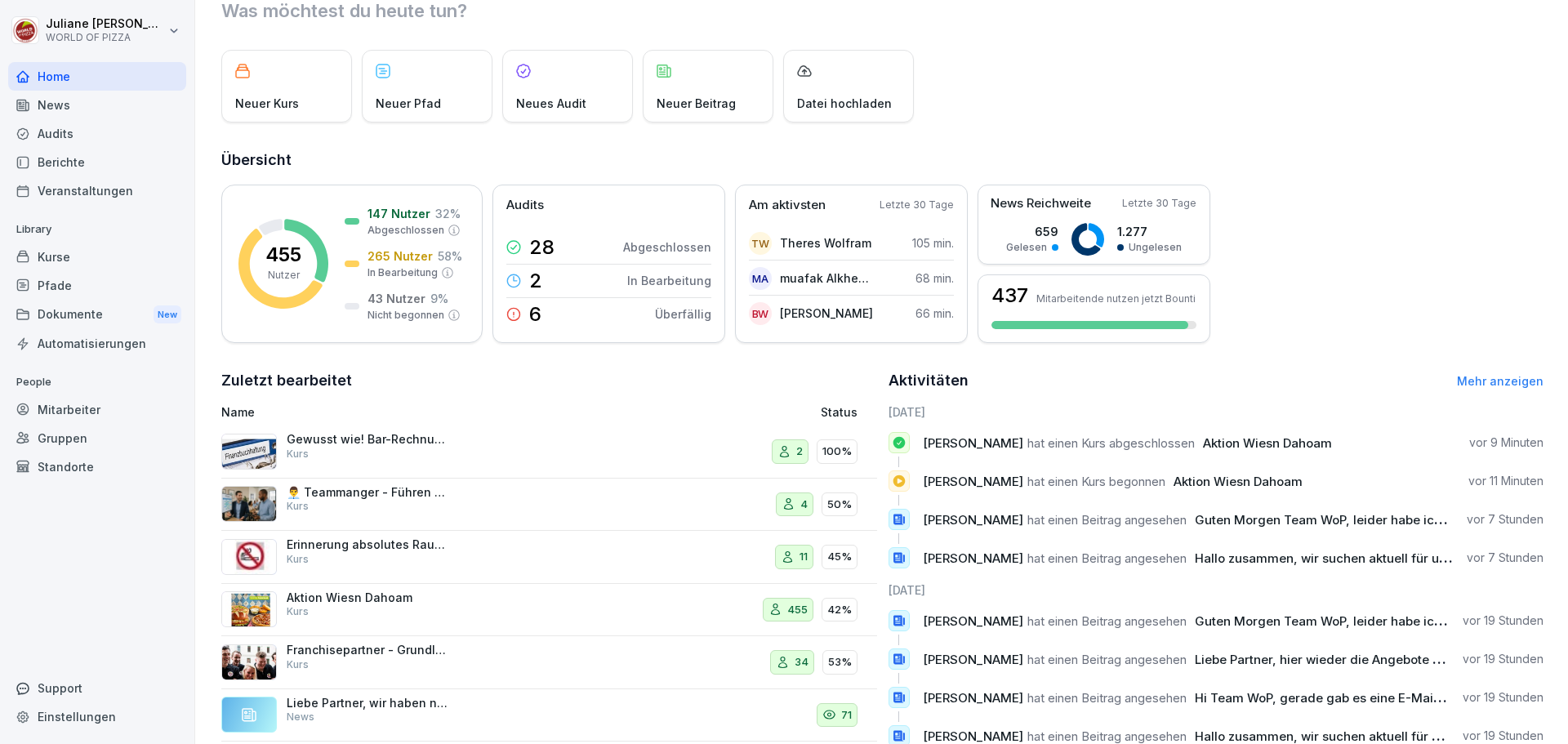
scroll to position [81, 0]
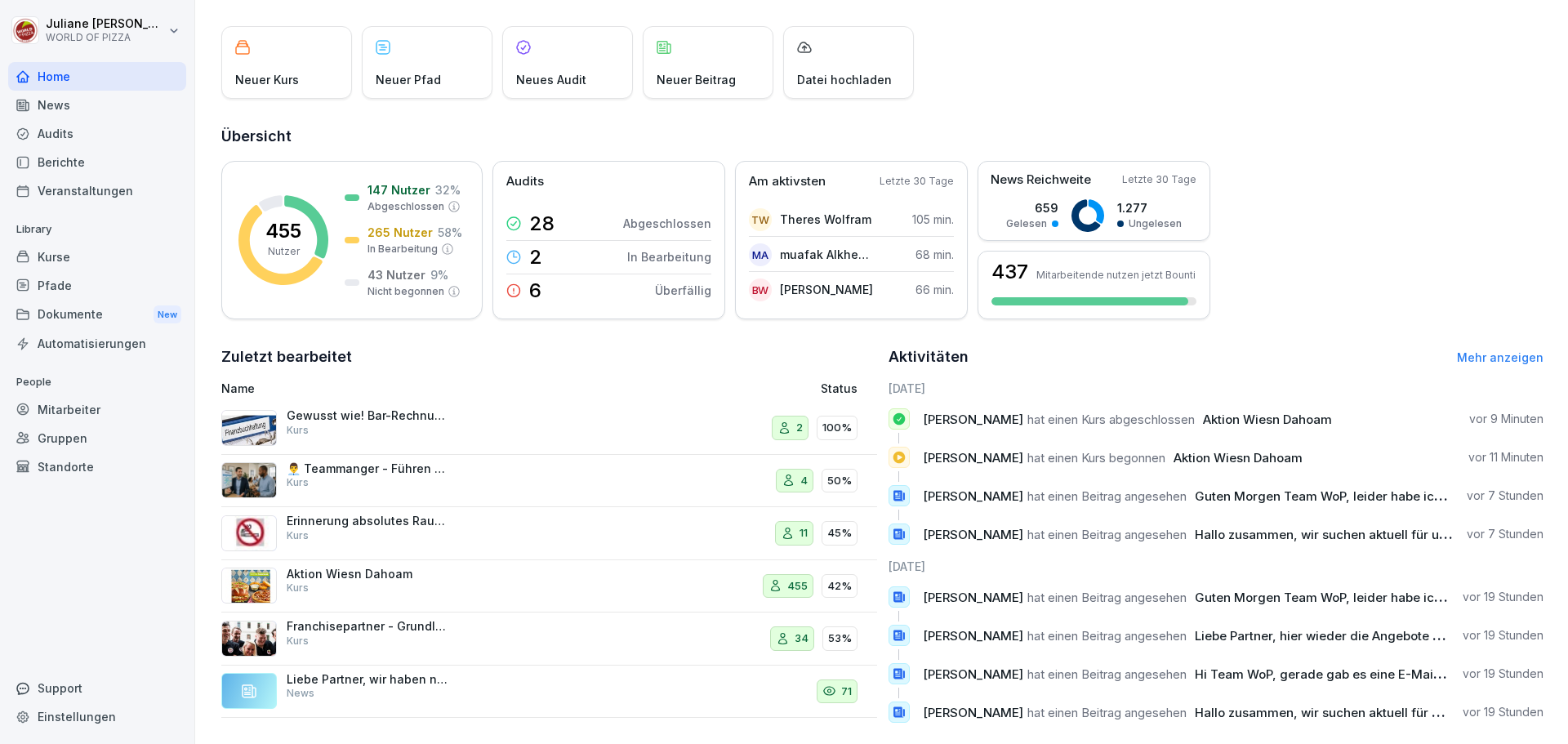
click at [392, 578] on p "Aktion Wiesn Dahoam" at bounding box center [368, 574] width 164 height 14
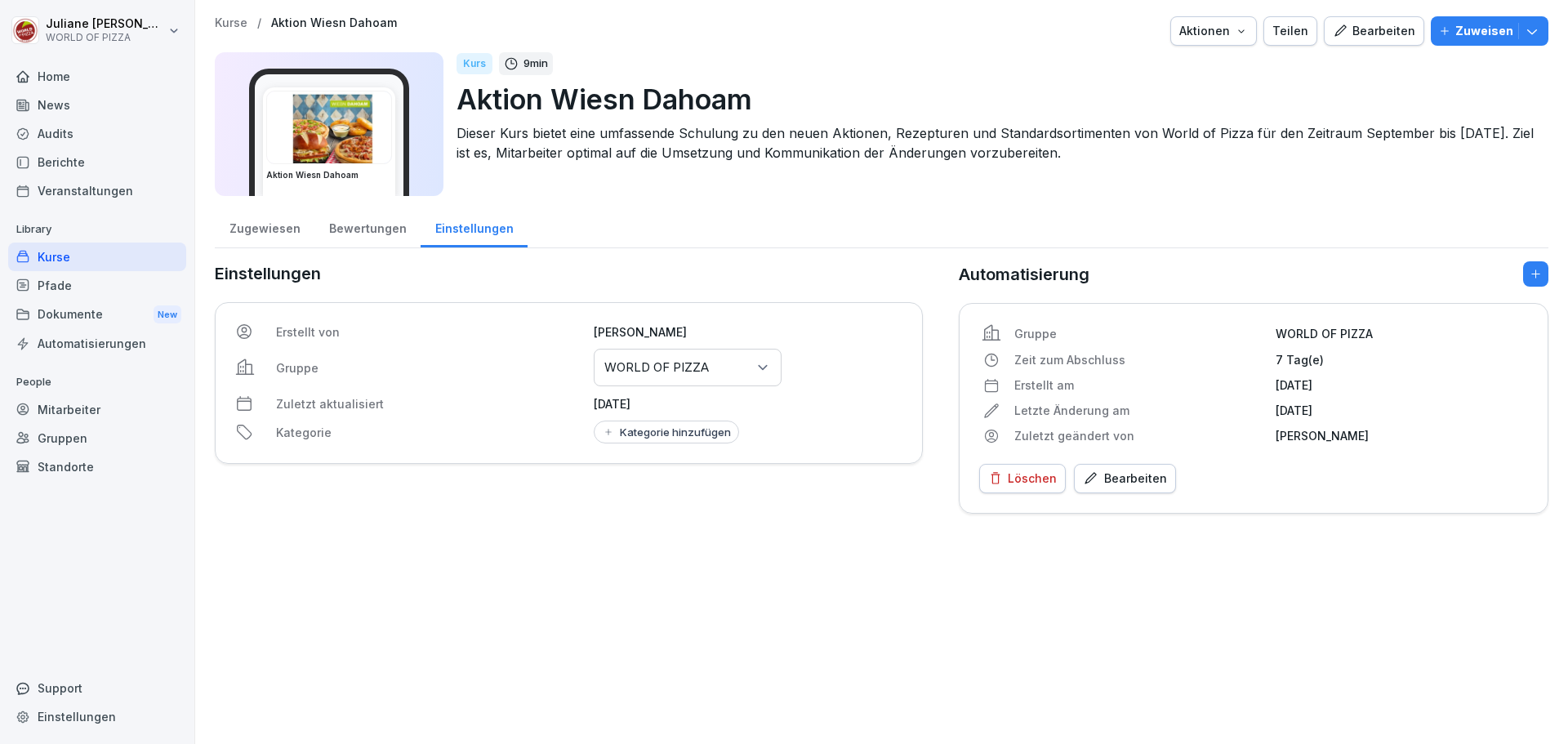
click at [263, 227] on div "Zugewiesen" at bounding box center [264, 227] width 100 height 42
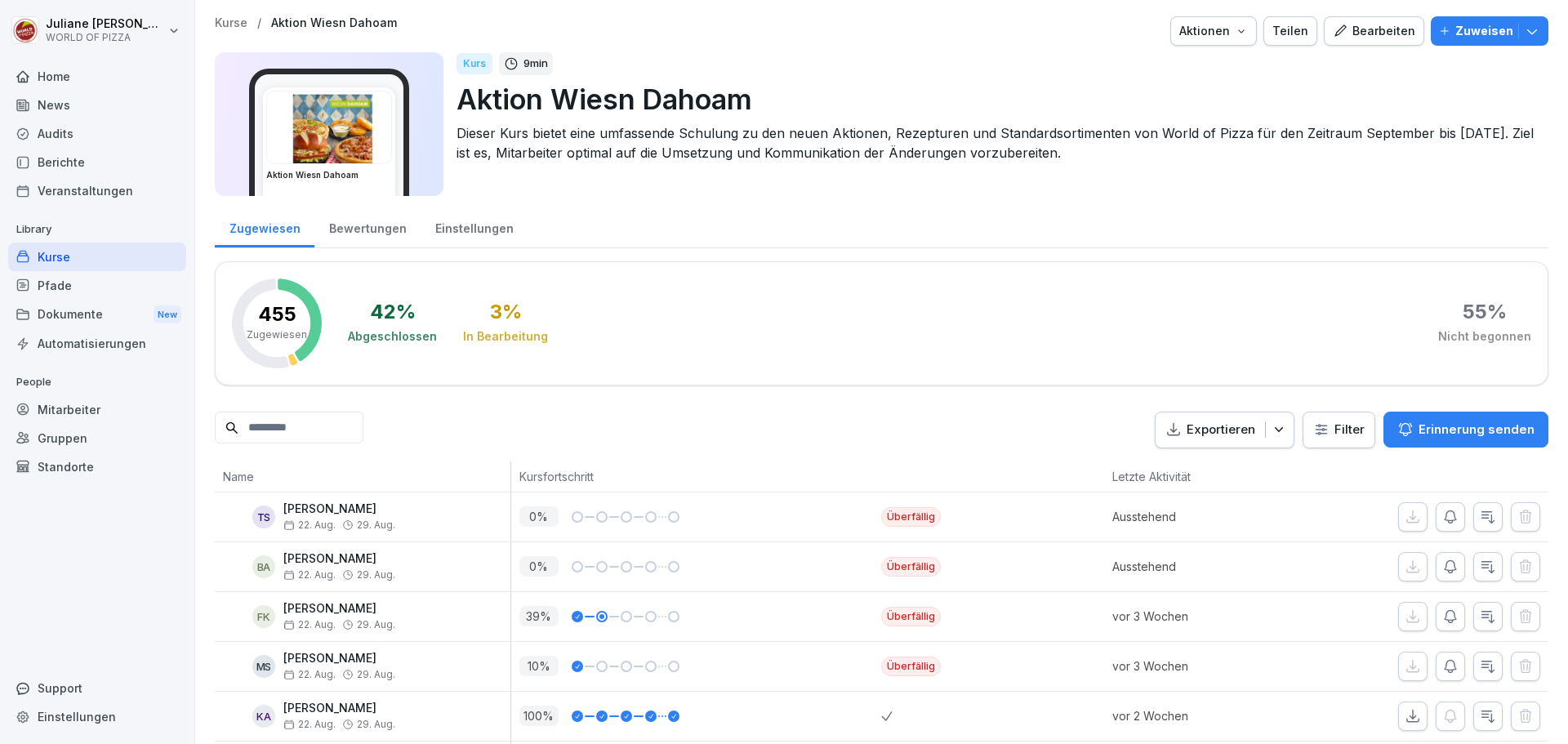
click at [316, 416] on input at bounding box center [288, 427] width 148 height 32
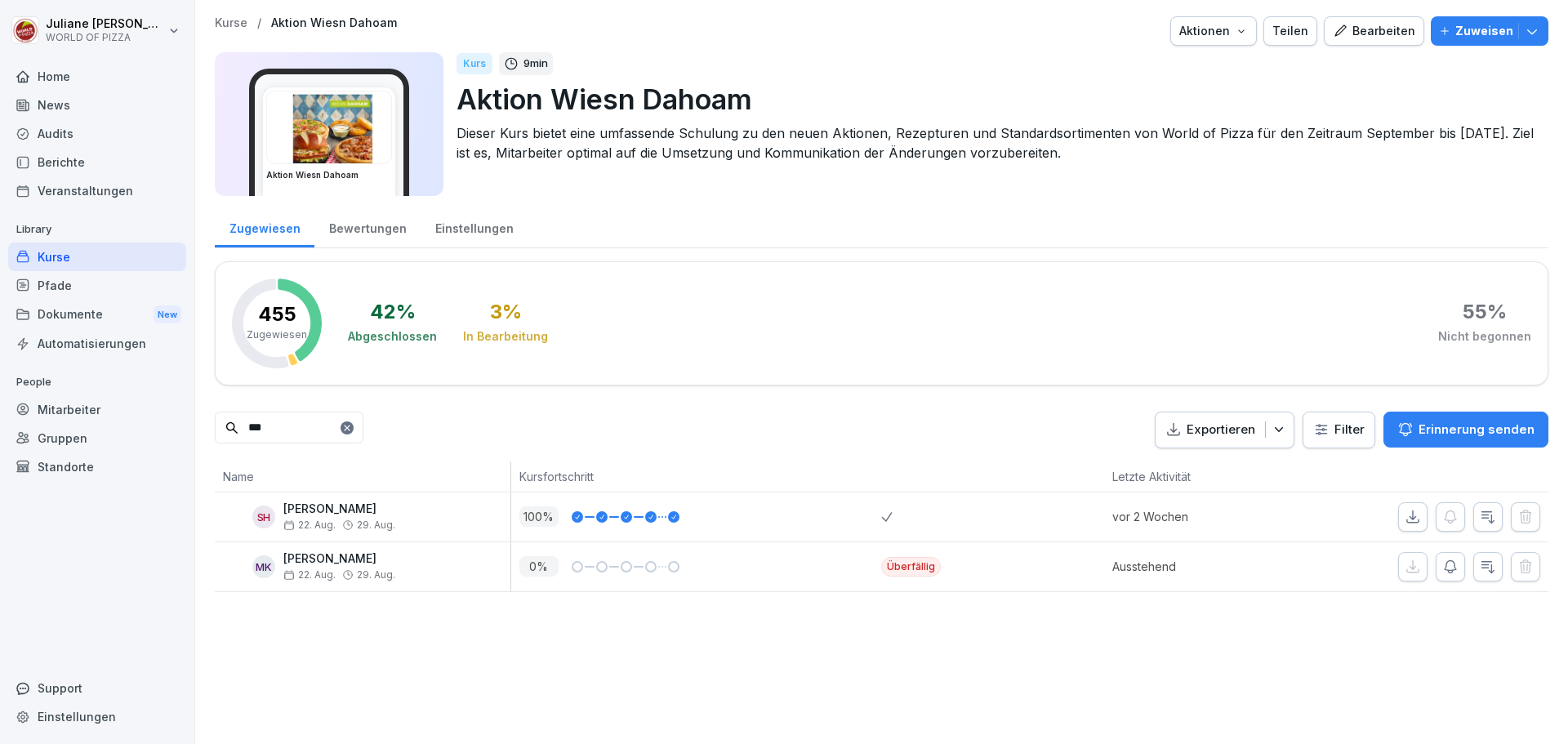
click at [214, 426] on div "Kurse / Aktion Wiesn Dahoam Aktionen Teilen Bearbeiten Zuweisen Aktion Wiesn Da…" at bounding box center [882, 304] width 1373 height 609
type input "*"
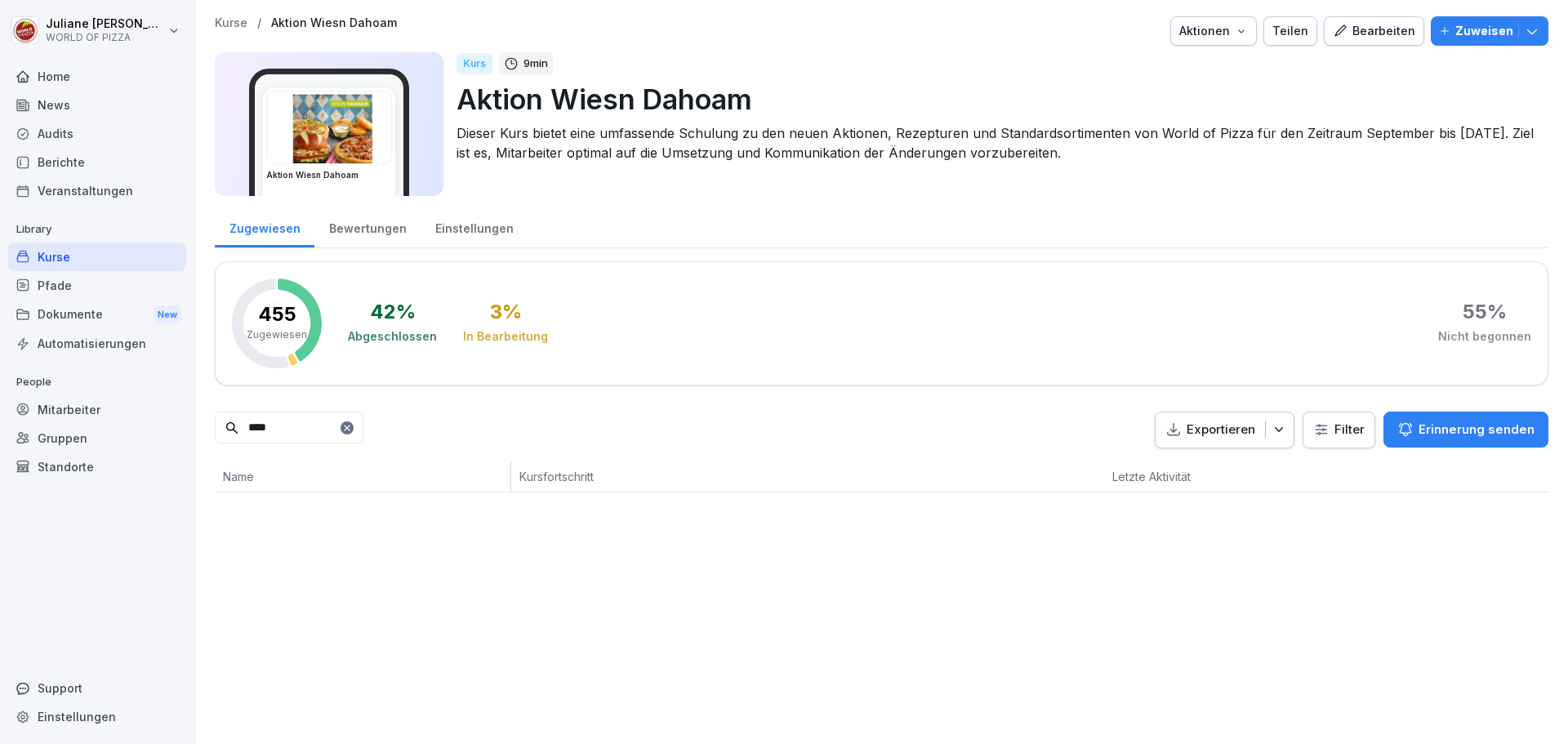
drag, startPoint x: 291, startPoint y: 430, endPoint x: 214, endPoint y: 430, distance: 77.0
click at [291, 430] on input "****" at bounding box center [288, 427] width 148 height 32
click at [214, 430] on input "****" at bounding box center [288, 427] width 148 height 32
drag, startPoint x: 260, startPoint y: 432, endPoint x: 225, endPoint y: 432, distance: 35.0
click at [225, 432] on div "****" at bounding box center [288, 427] width 148 height 32
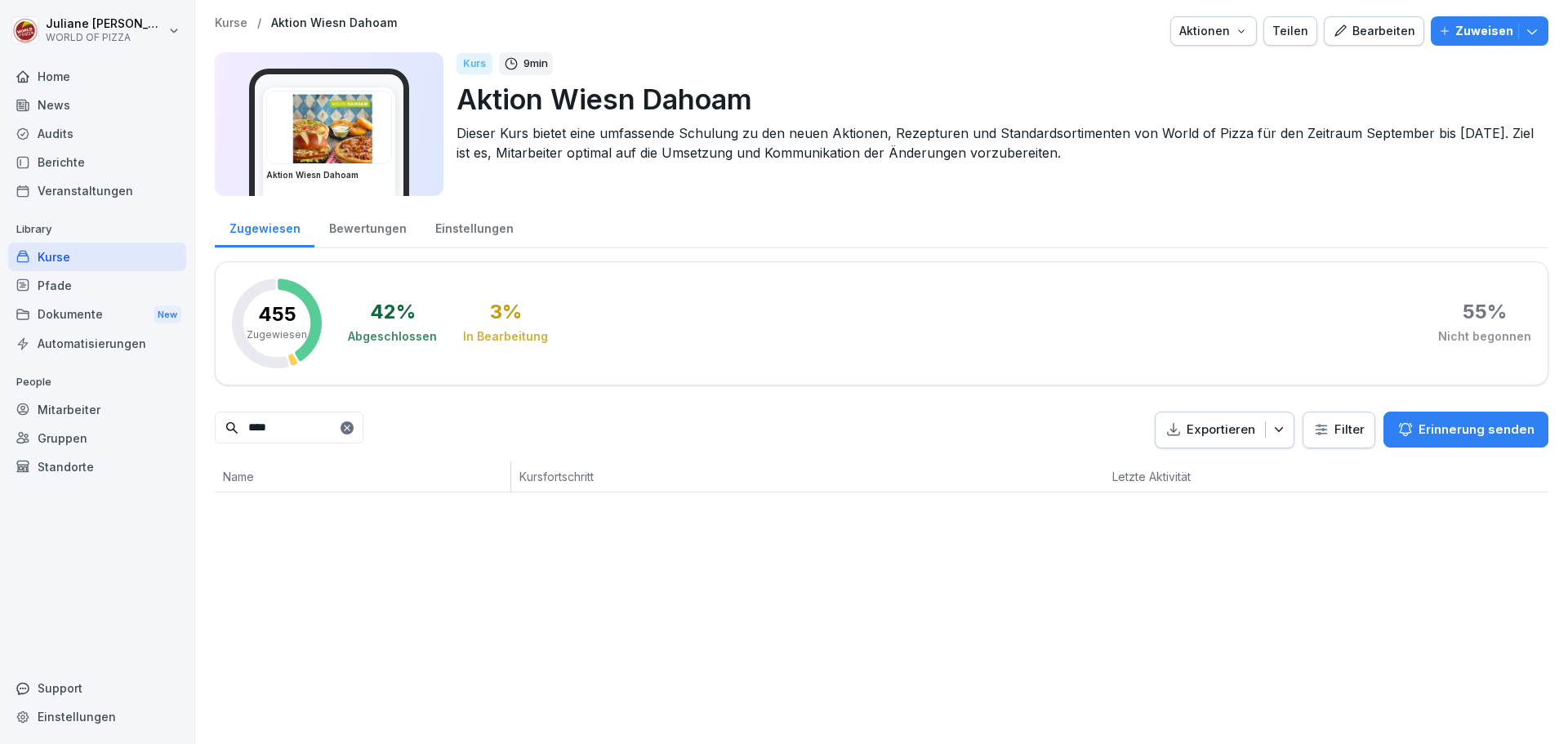
drag, startPoint x: 291, startPoint y: 422, endPoint x: 296, endPoint y: 431, distance: 10.3
click at [291, 422] on input "****" at bounding box center [288, 427] width 148 height 32
drag, startPoint x: 244, startPoint y: 428, endPoint x: 209, endPoint y: 428, distance: 35.0
click at [209, 428] on div "Kurse / Aktion Wiesn Dahoam Aktionen Teilen Bearbeiten Zuweisen Aktion Wiesn Da…" at bounding box center [882, 255] width 1373 height 509
type input "*"
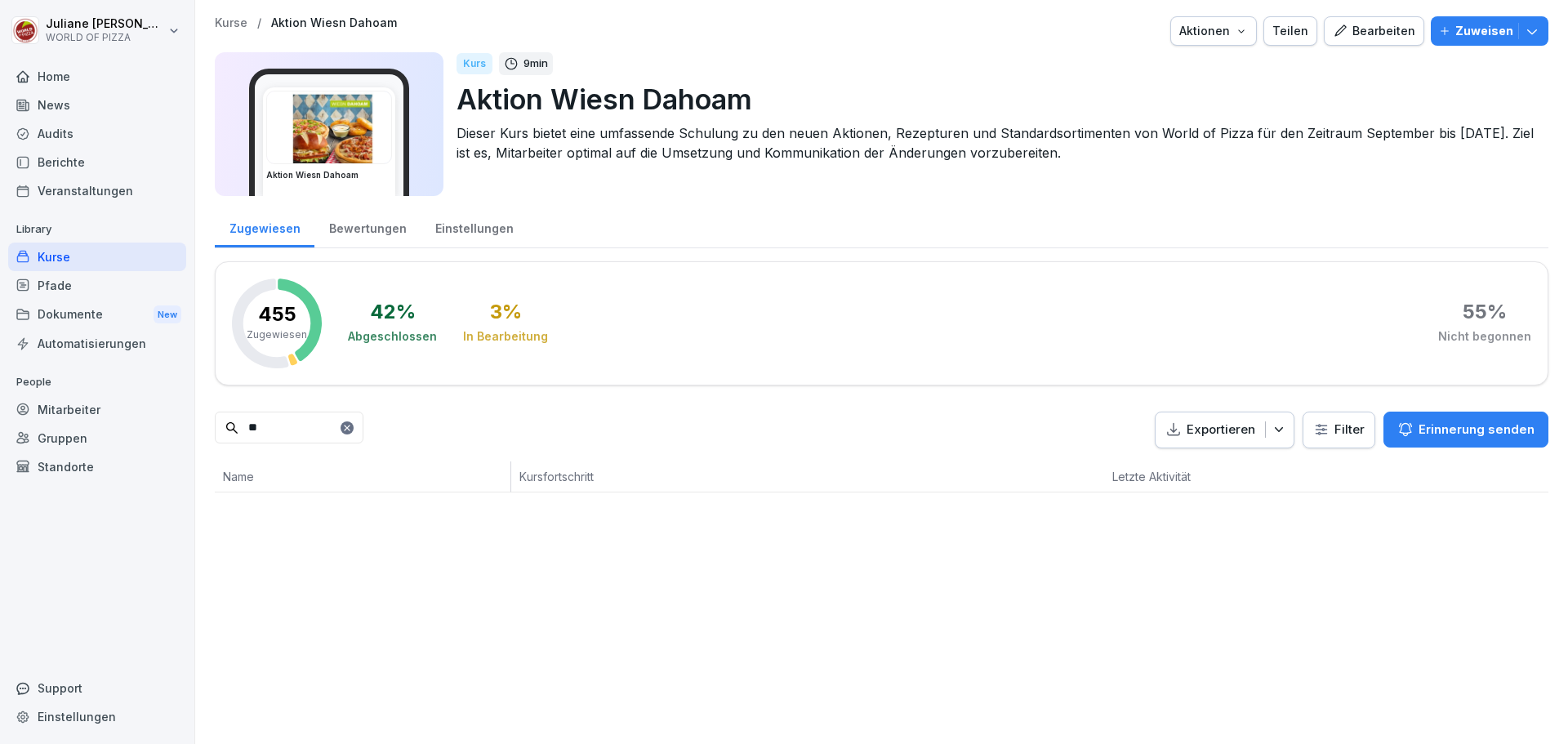
type input "*"
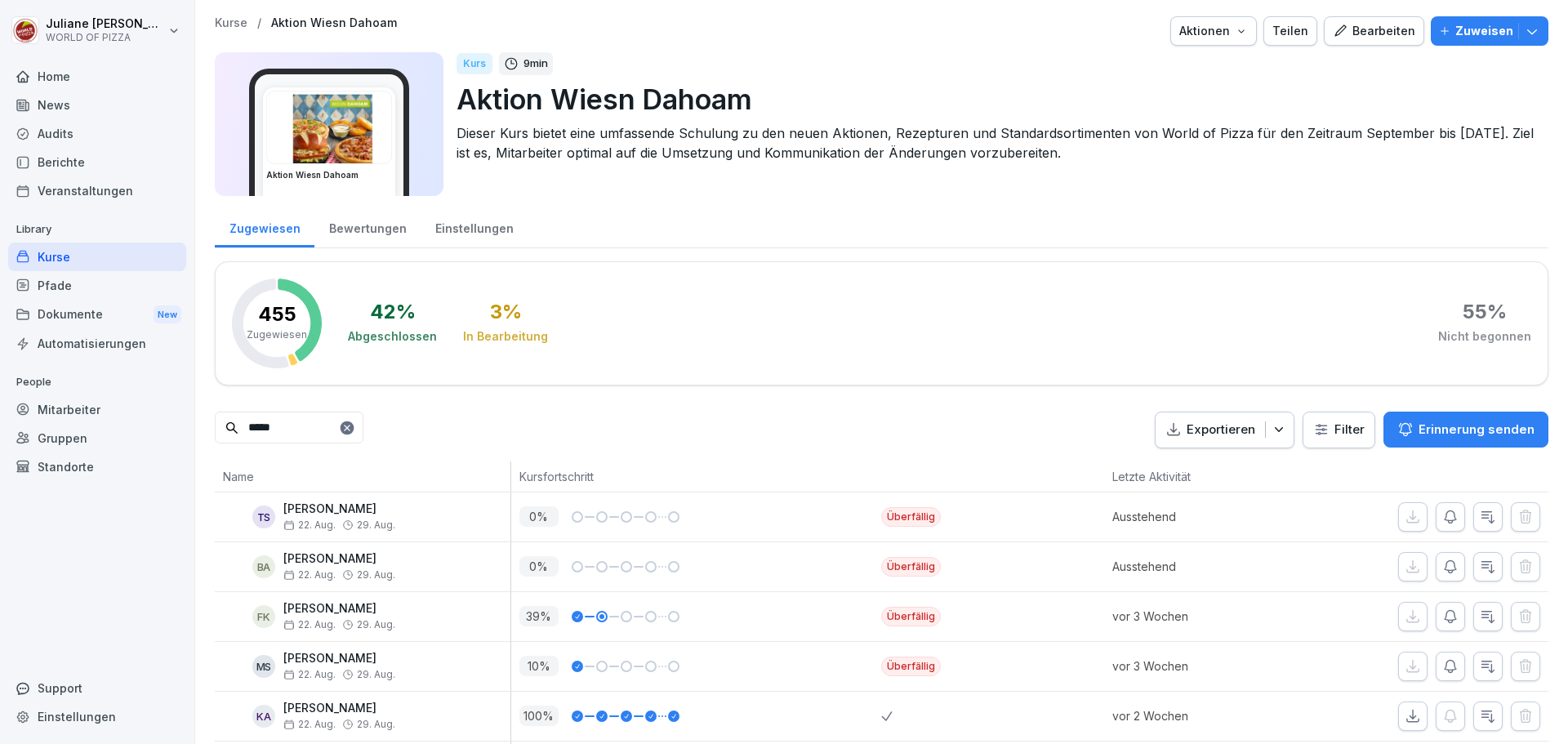
click at [298, 420] on input "*****" at bounding box center [288, 427] width 148 height 32
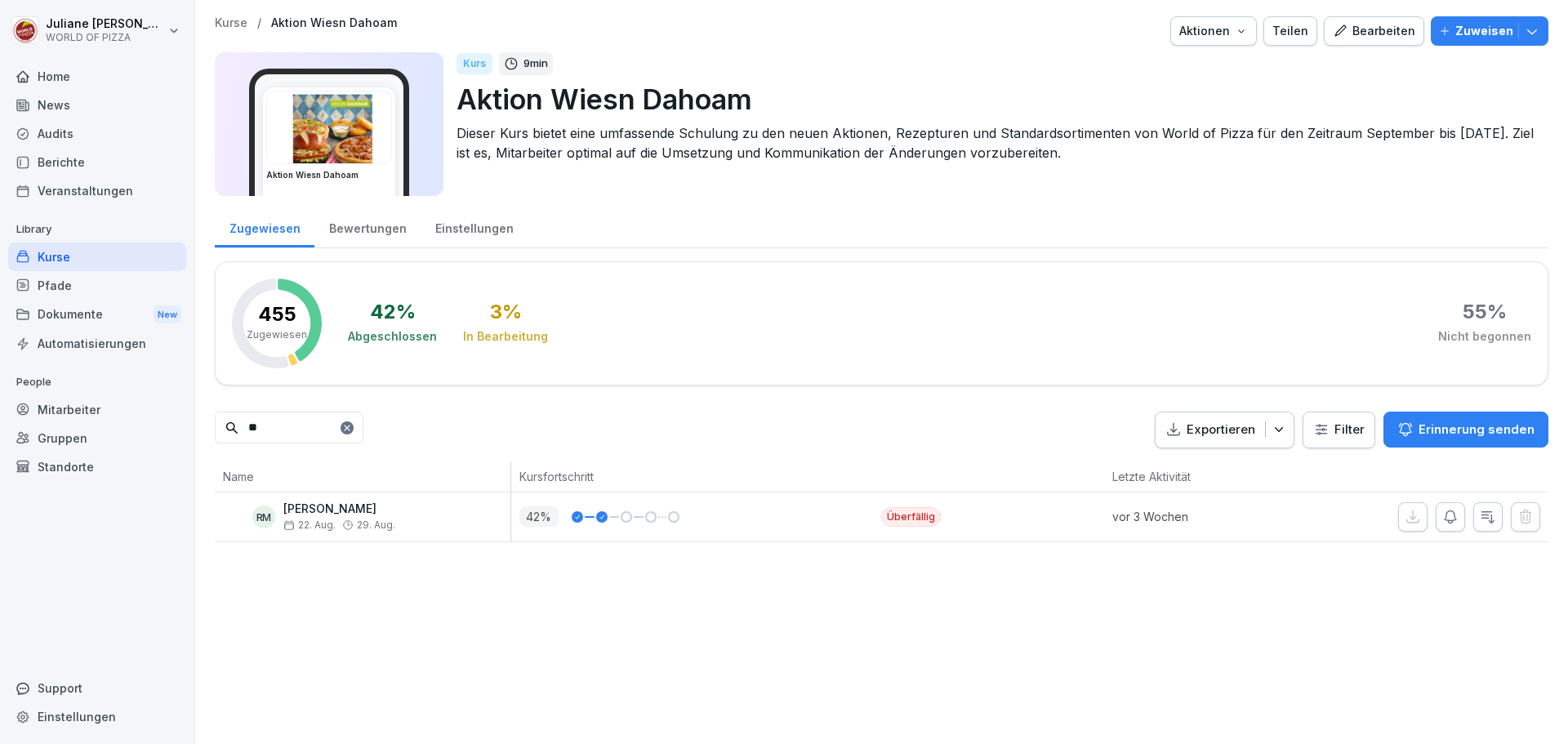
type input "*"
type input "*********"
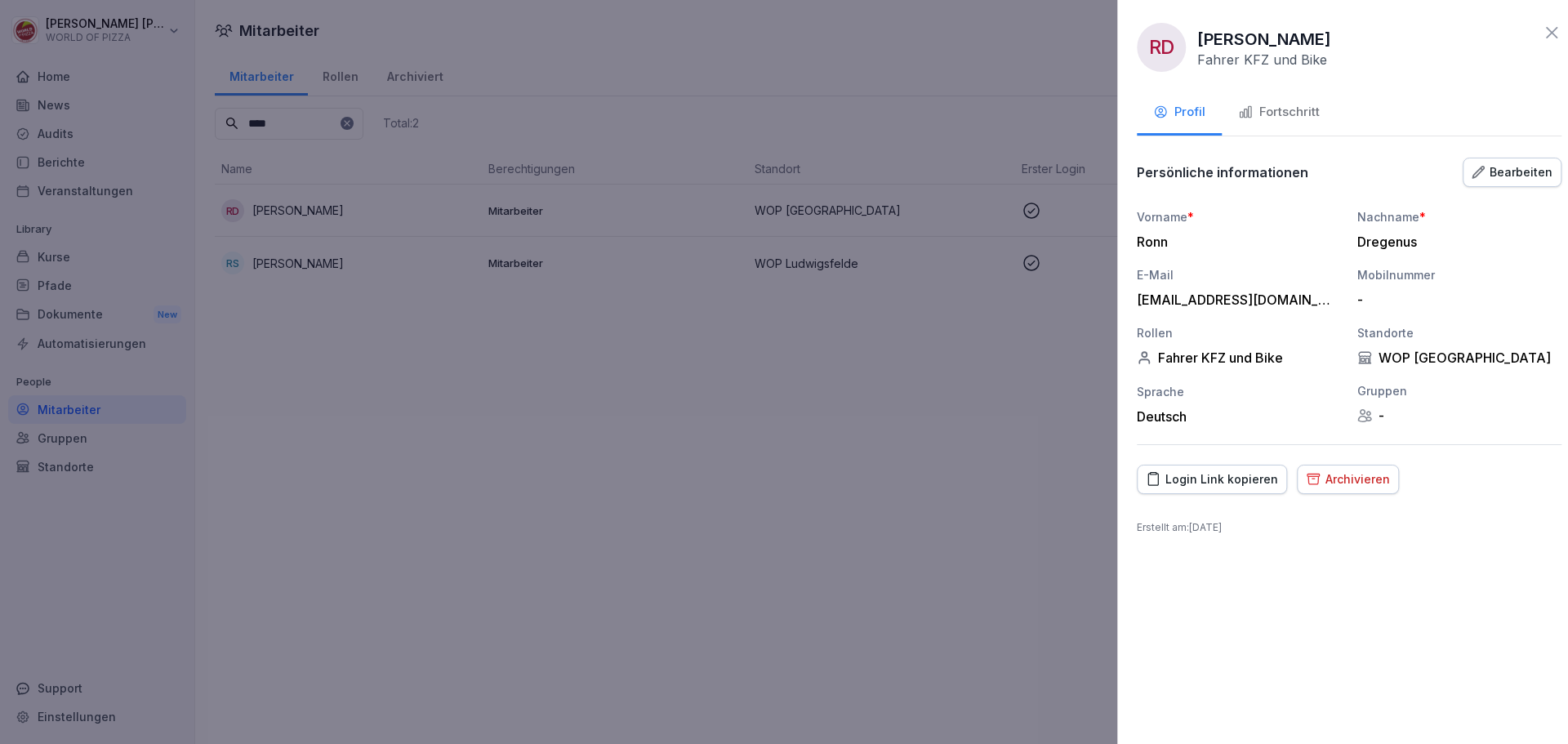
click at [572, 443] on div at bounding box center [784, 372] width 1568 height 744
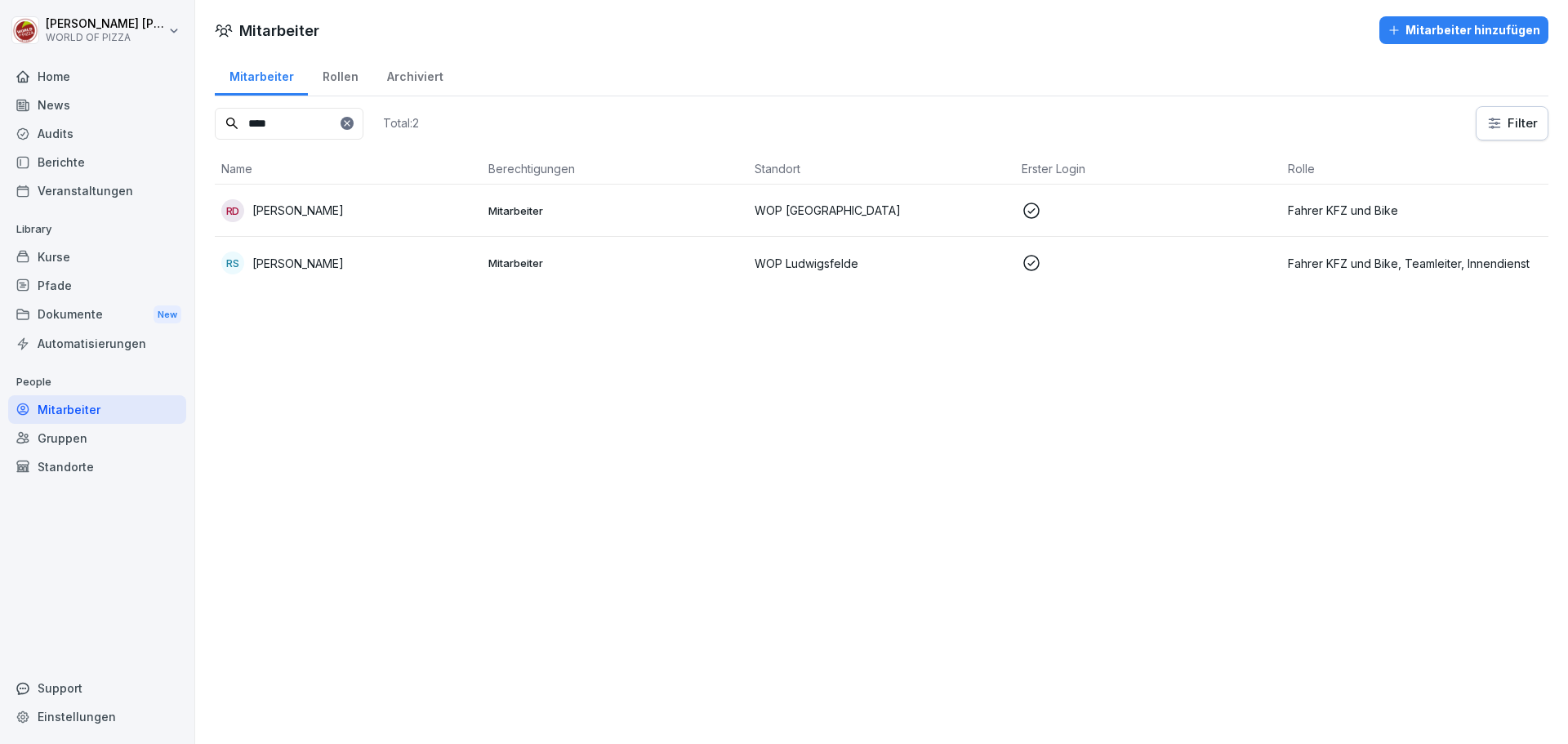
click at [56, 75] on div "Home" at bounding box center [98, 77] width 178 height 29
